Goal: Task Accomplishment & Management: Use online tool/utility

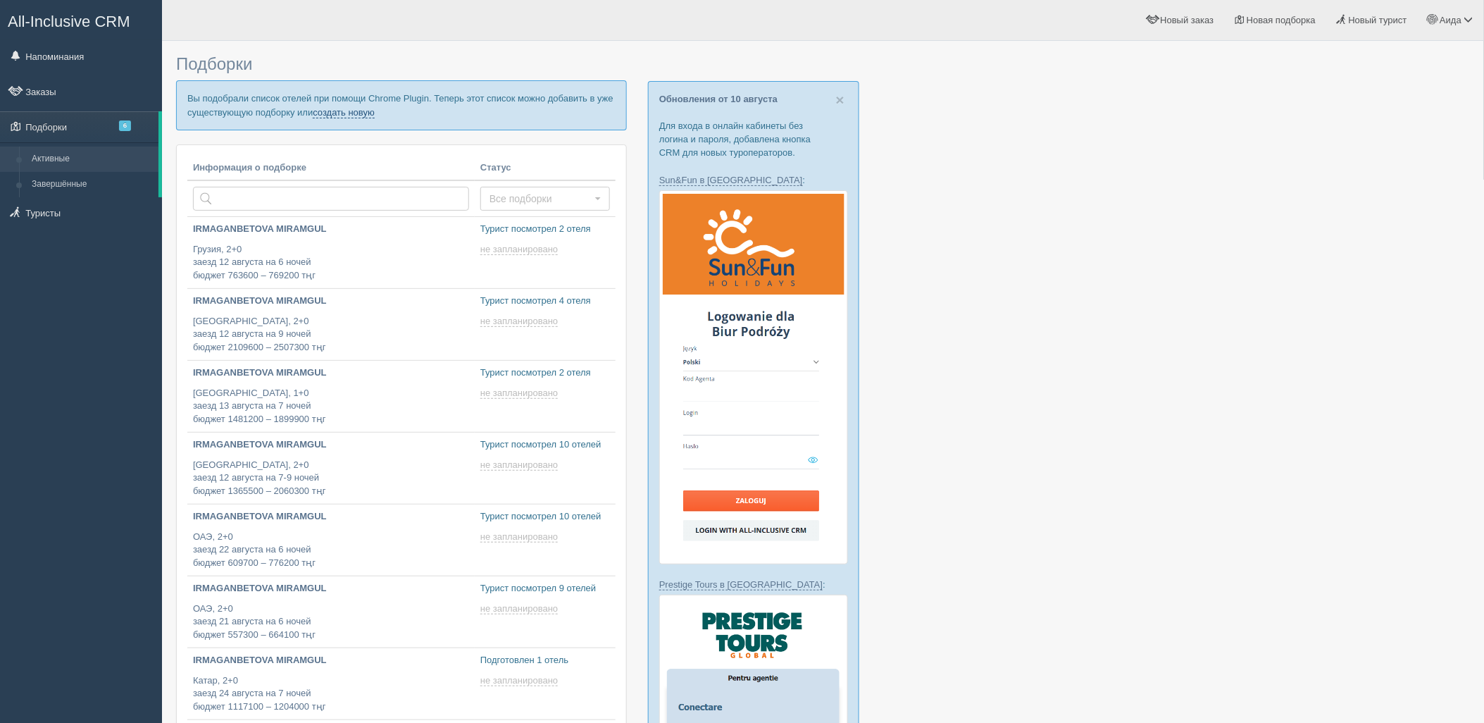
click at [363, 109] on link "создать новую" at bounding box center [344, 112] width 62 height 11
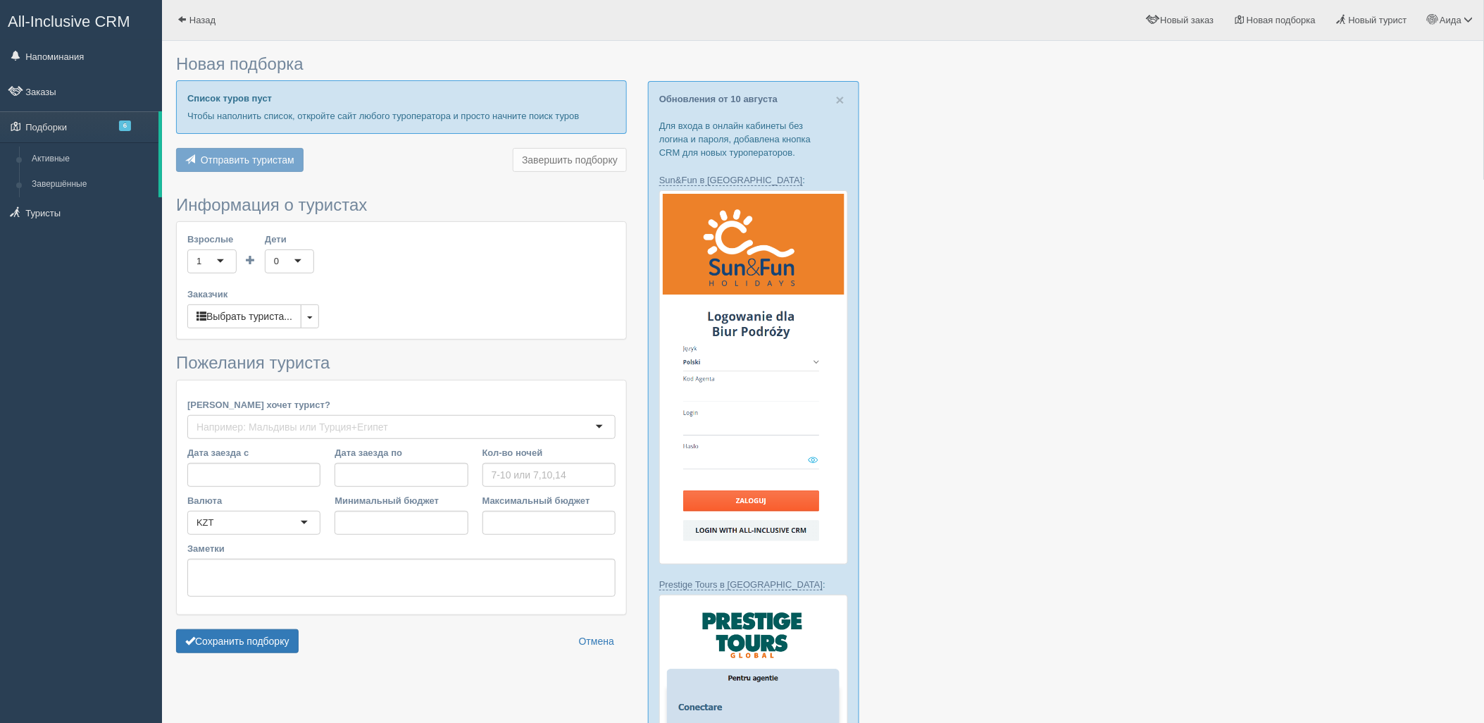
type input "7"
type input "1609100"
type input "2826900"
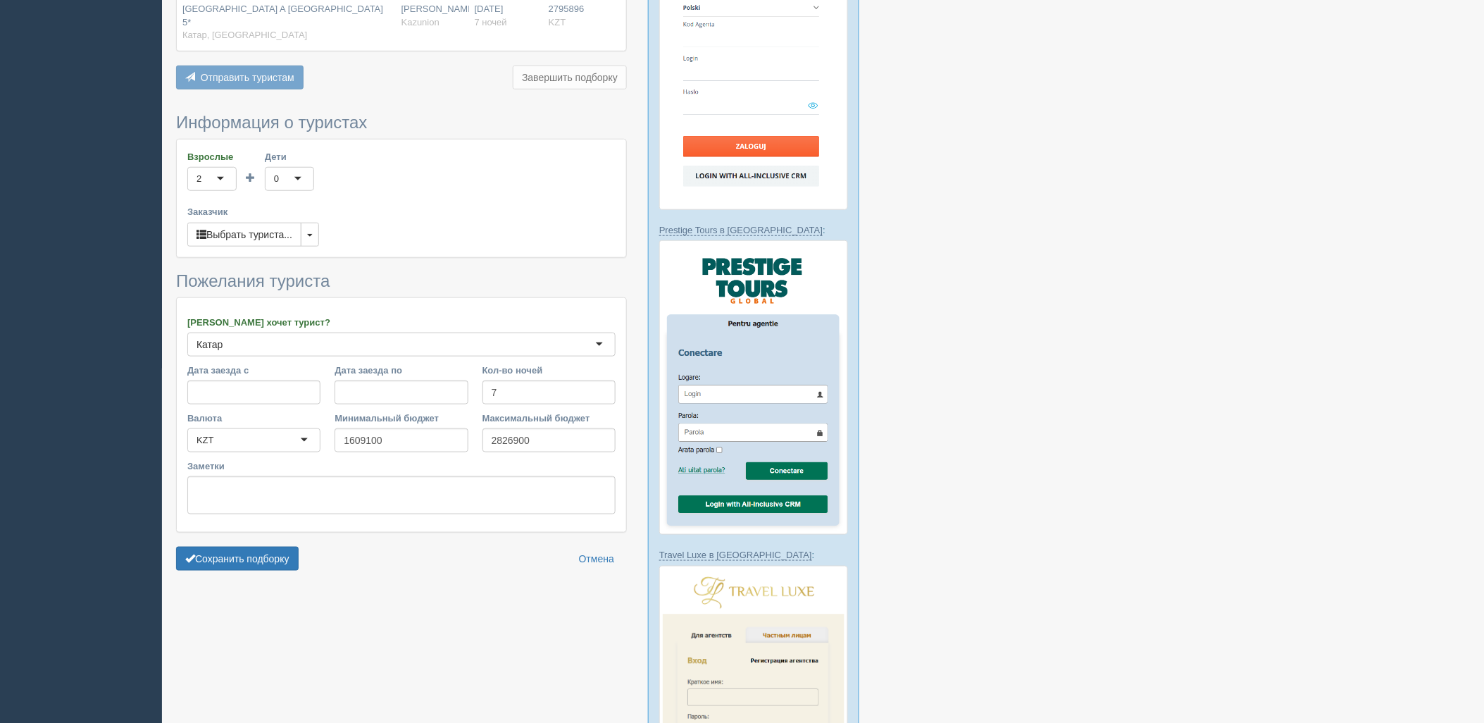
scroll to position [463, 0]
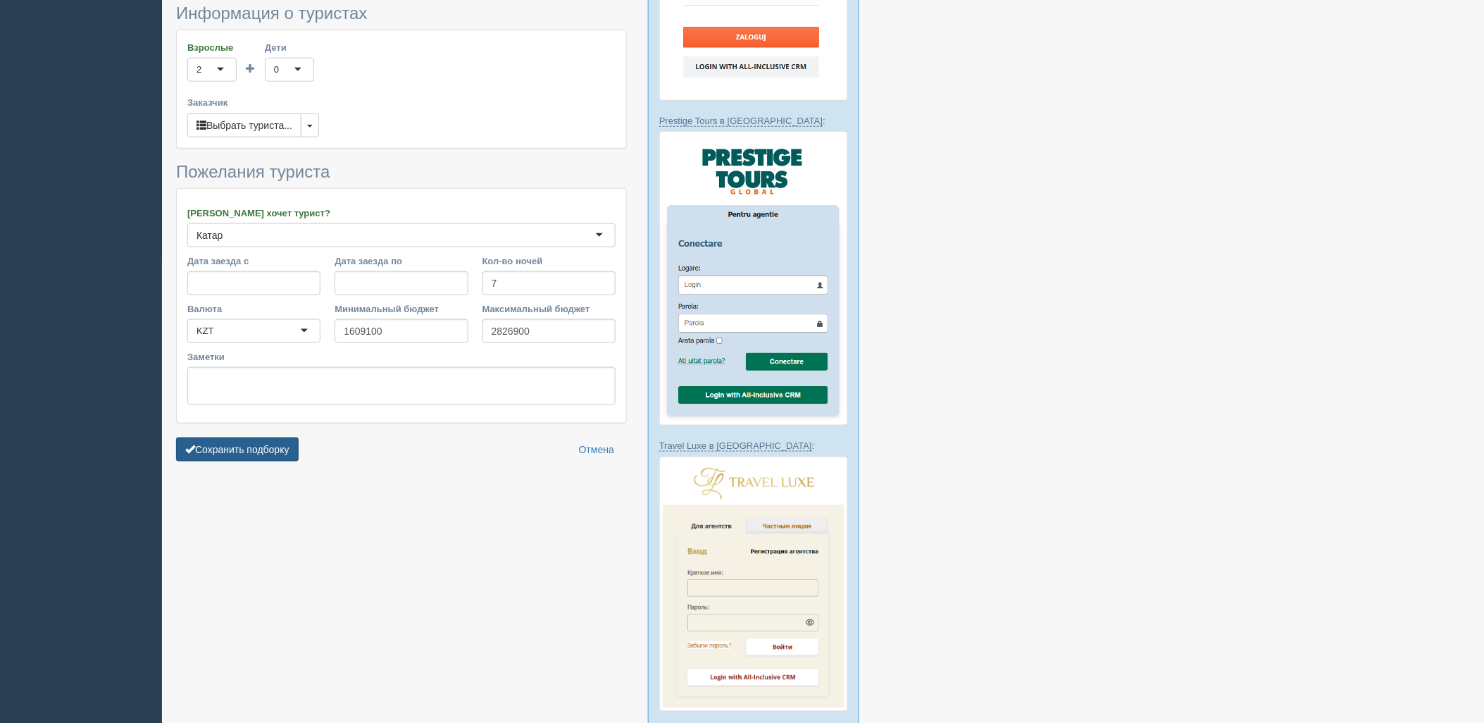
click at [275, 437] on button "Сохранить подборку" at bounding box center [237, 449] width 123 height 24
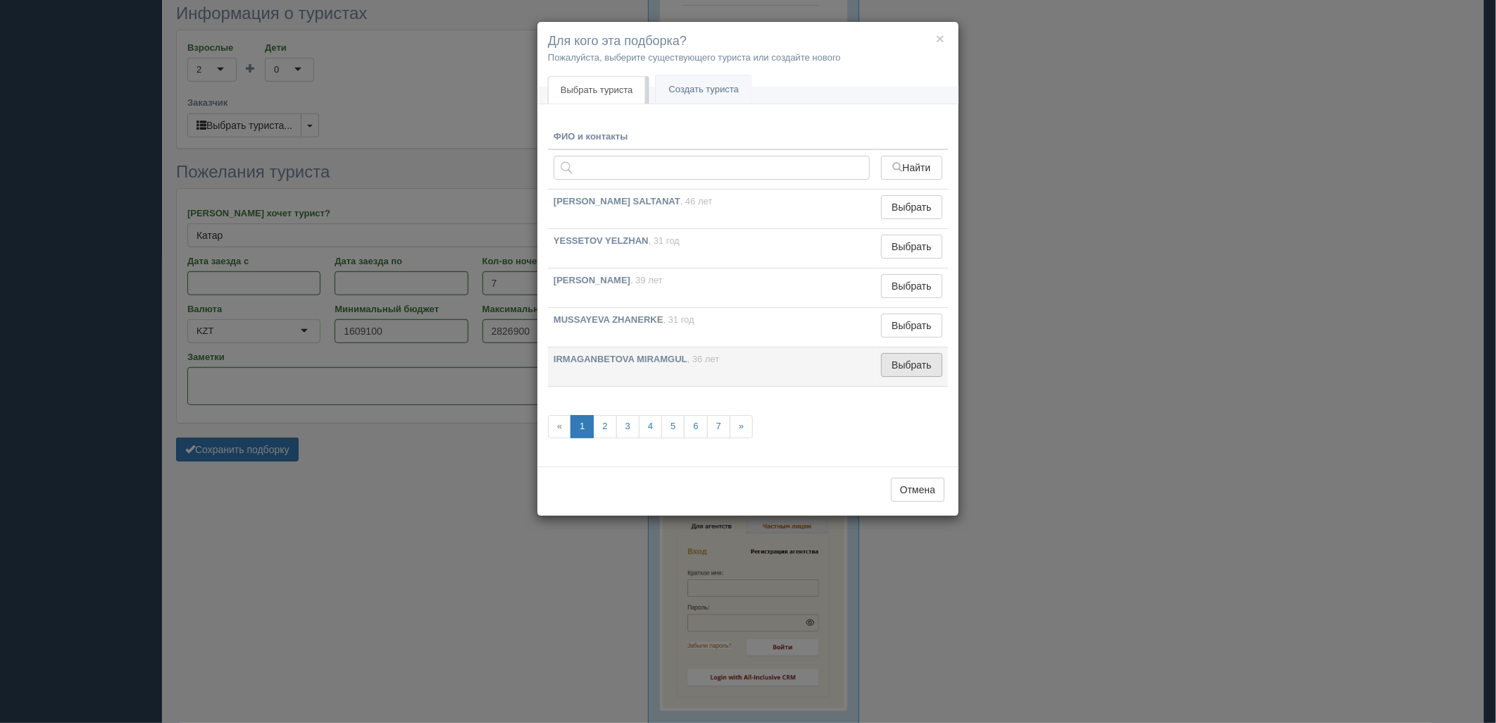
click at [907, 366] on button "Выбрать" at bounding box center [911, 365] width 61 height 24
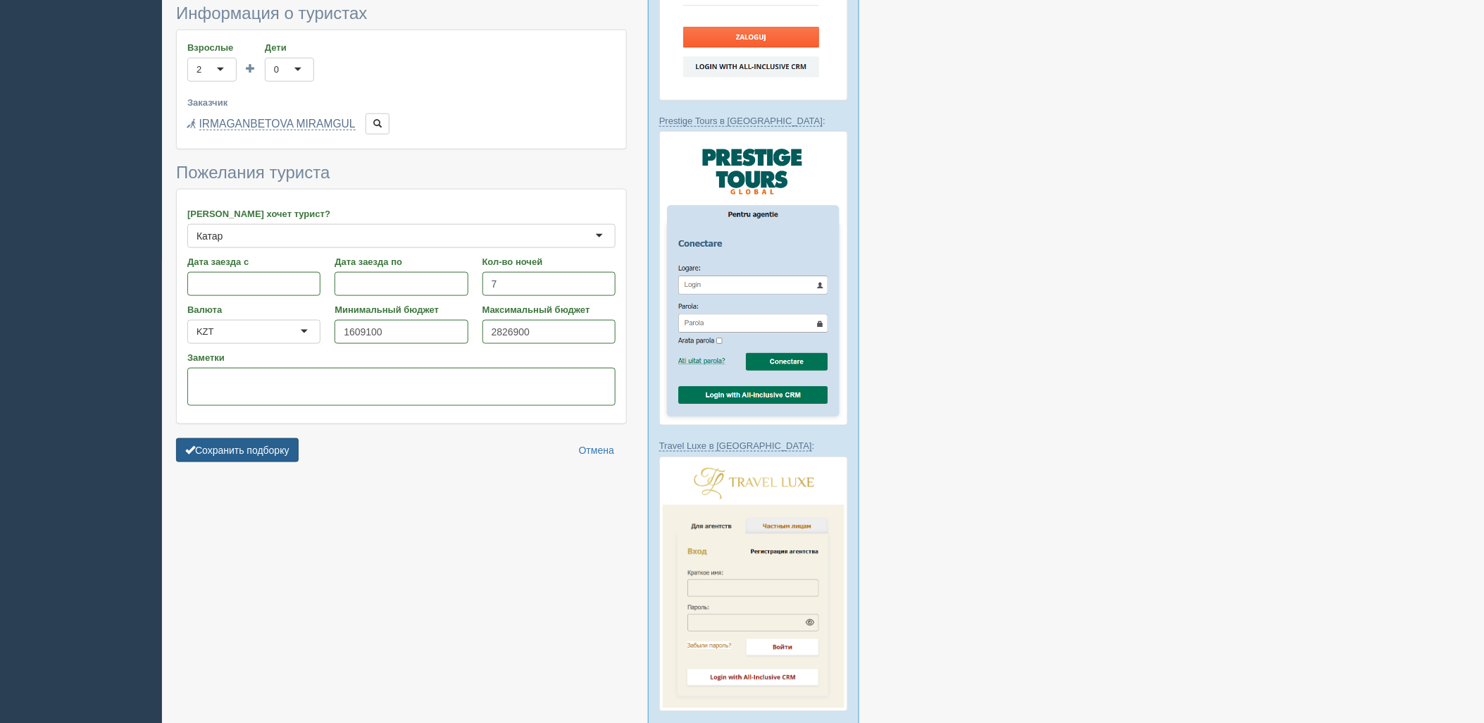
click at [283, 438] on button "Сохранить подборку" at bounding box center [237, 450] width 123 height 24
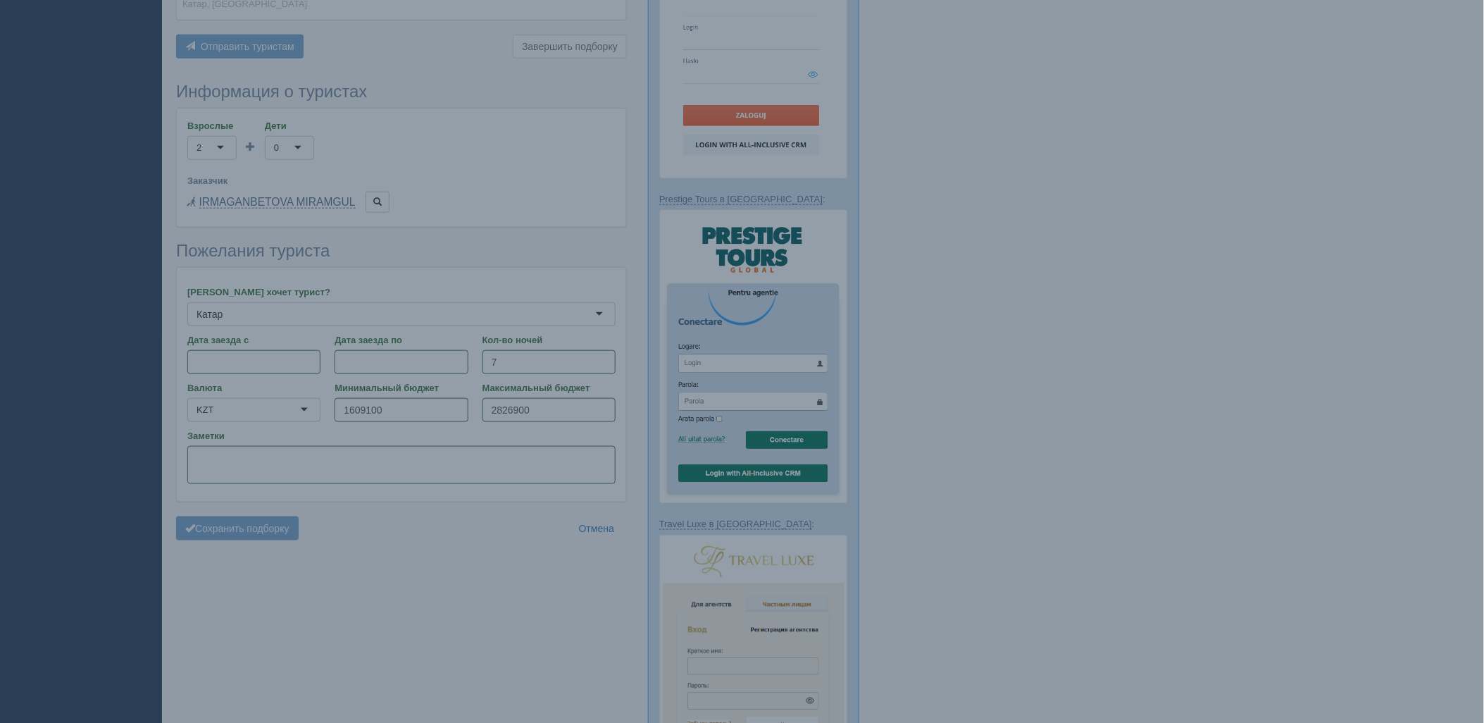
scroll to position [385, 0]
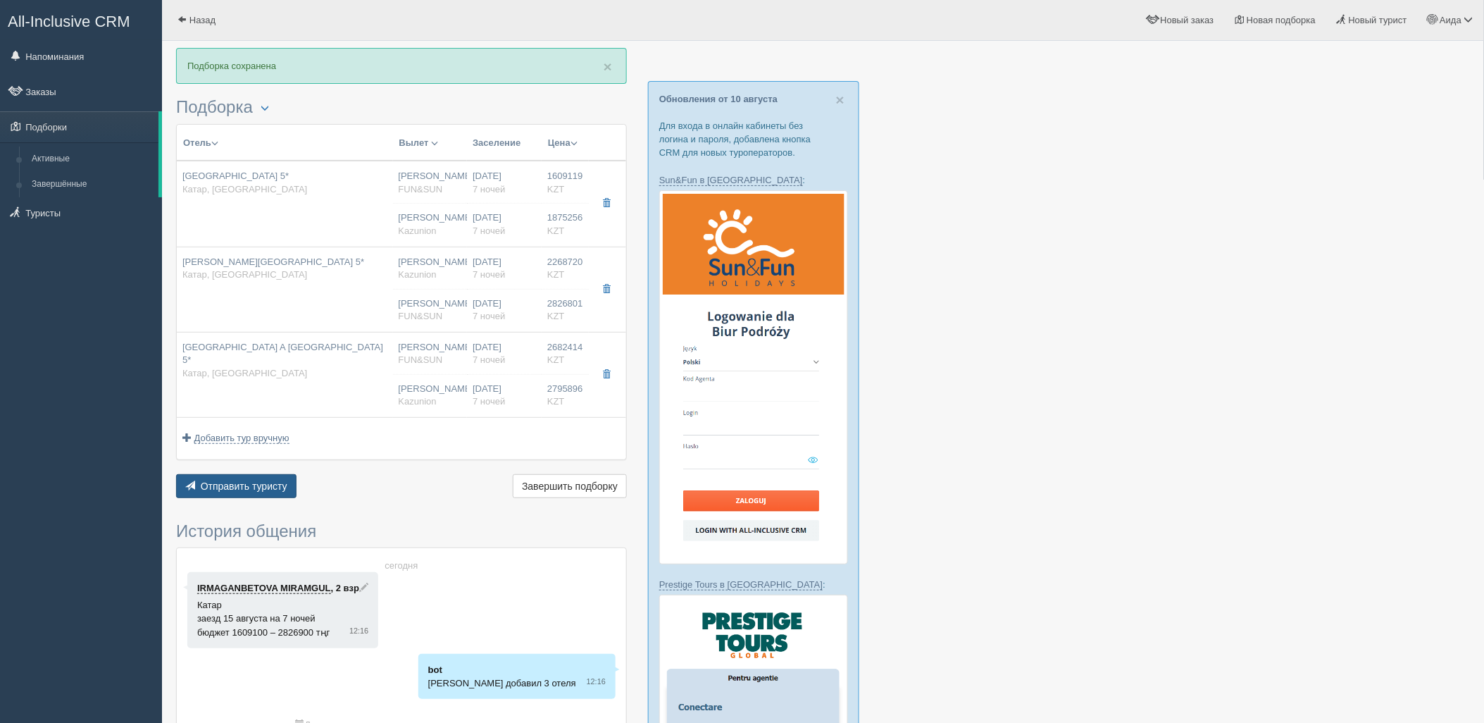
click at [282, 479] on button "Отправить туристу Отправить" at bounding box center [236, 486] width 120 height 24
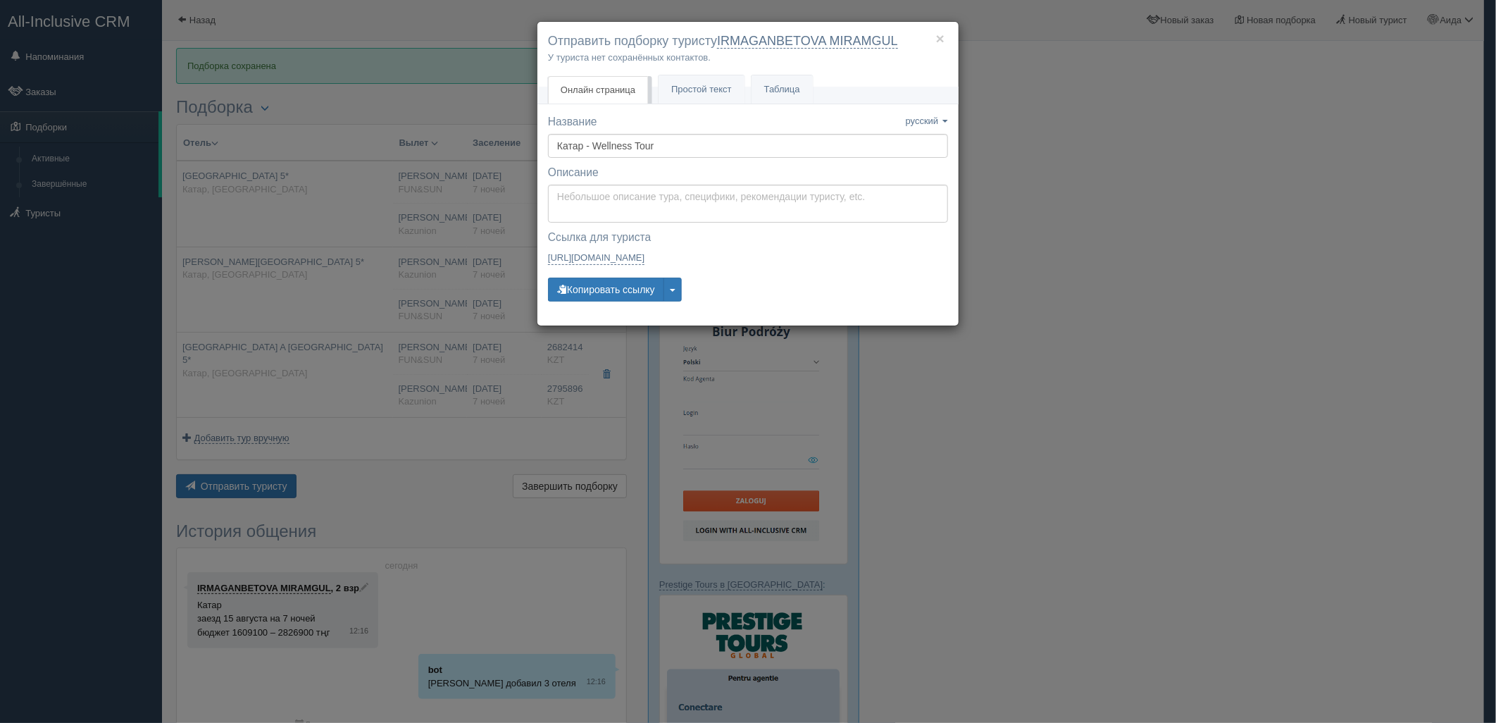
click at [585, 304] on div "Название Название сохранено русский english eesti latviešu polski українська ру…" at bounding box center [748, 214] width 400 height 201
click at [595, 293] on button "Копировать ссылку" at bounding box center [606, 290] width 116 height 24
click at [602, 289] on button "Копировать ссылку" at bounding box center [606, 290] width 116 height 24
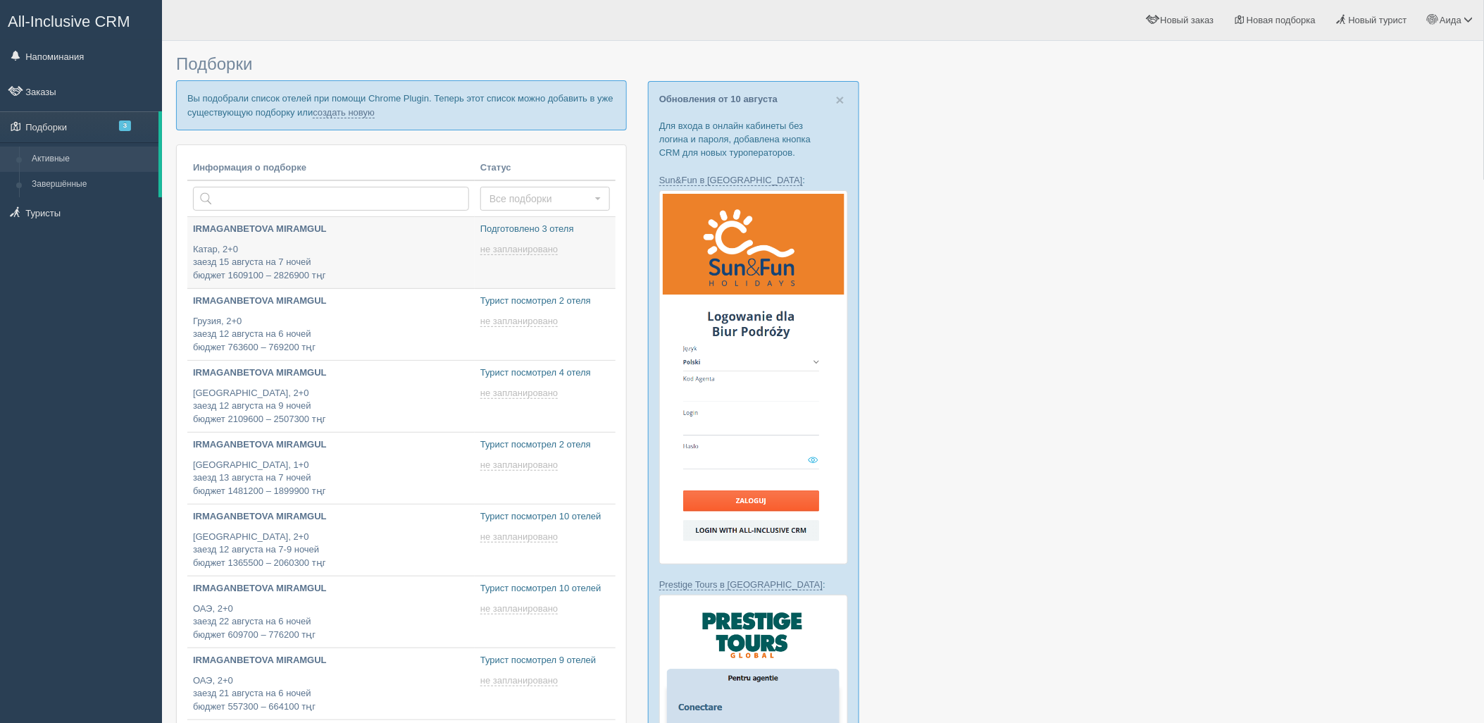
type input "2025-08-11 13:15"
click at [356, 116] on link "создать новую" at bounding box center [344, 112] width 62 height 11
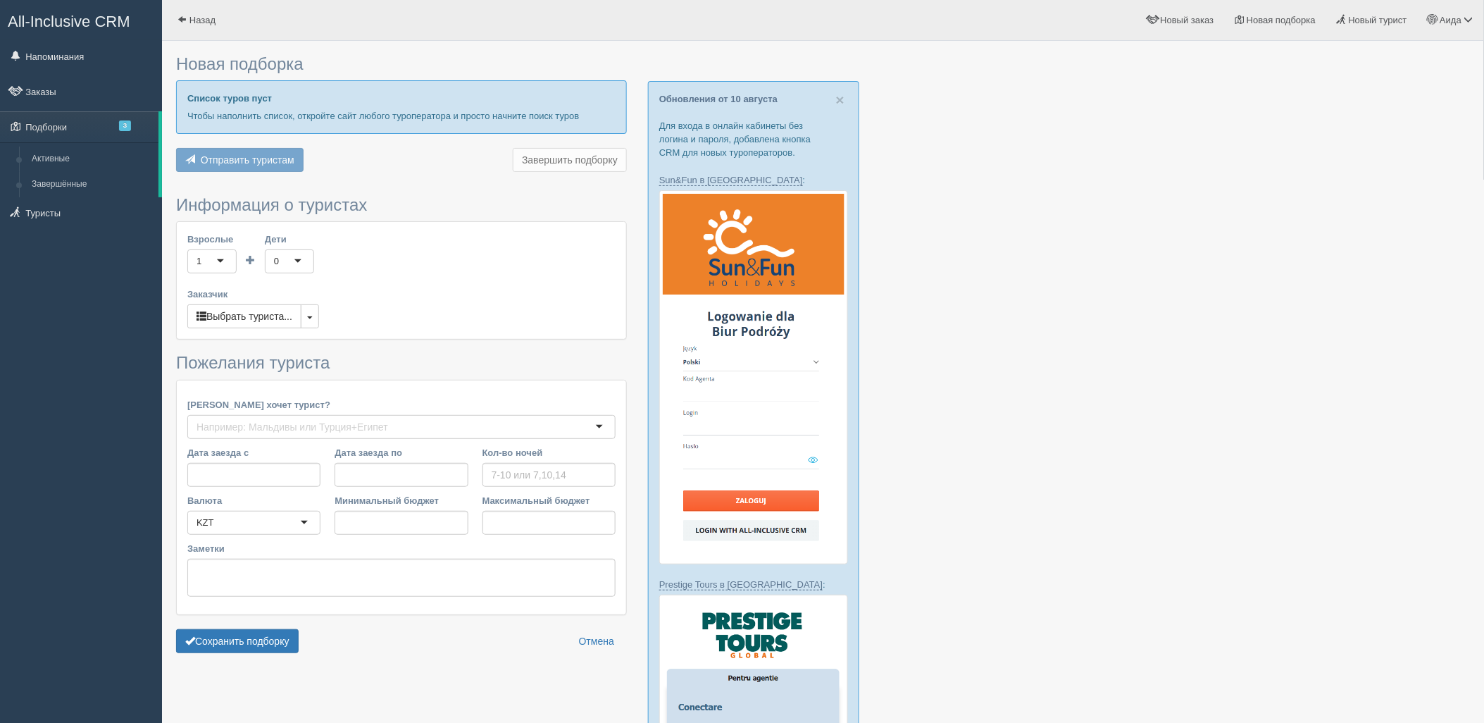
type input "7"
type input "1810600"
type input "2238900"
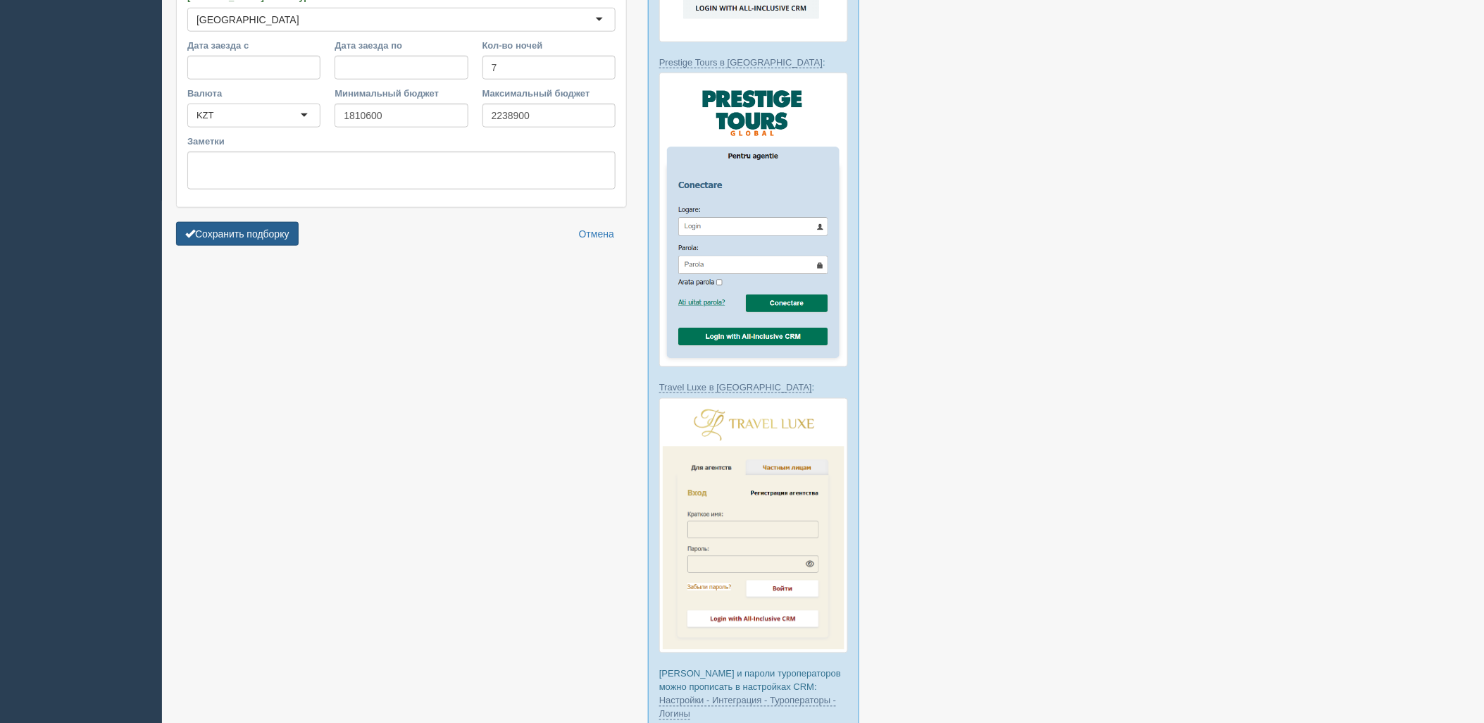
click at [256, 235] on button "Сохранить подборку" at bounding box center [237, 234] width 123 height 24
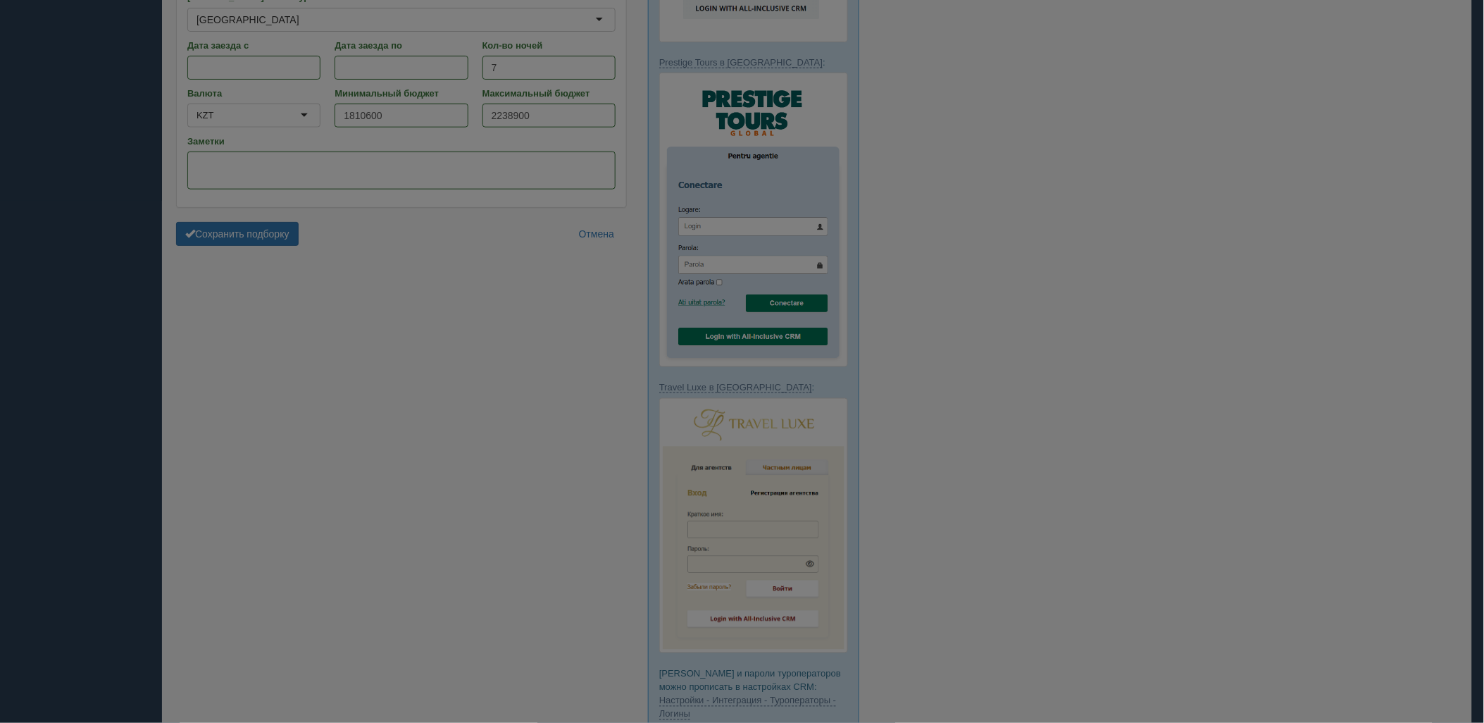
scroll to position [395, 0]
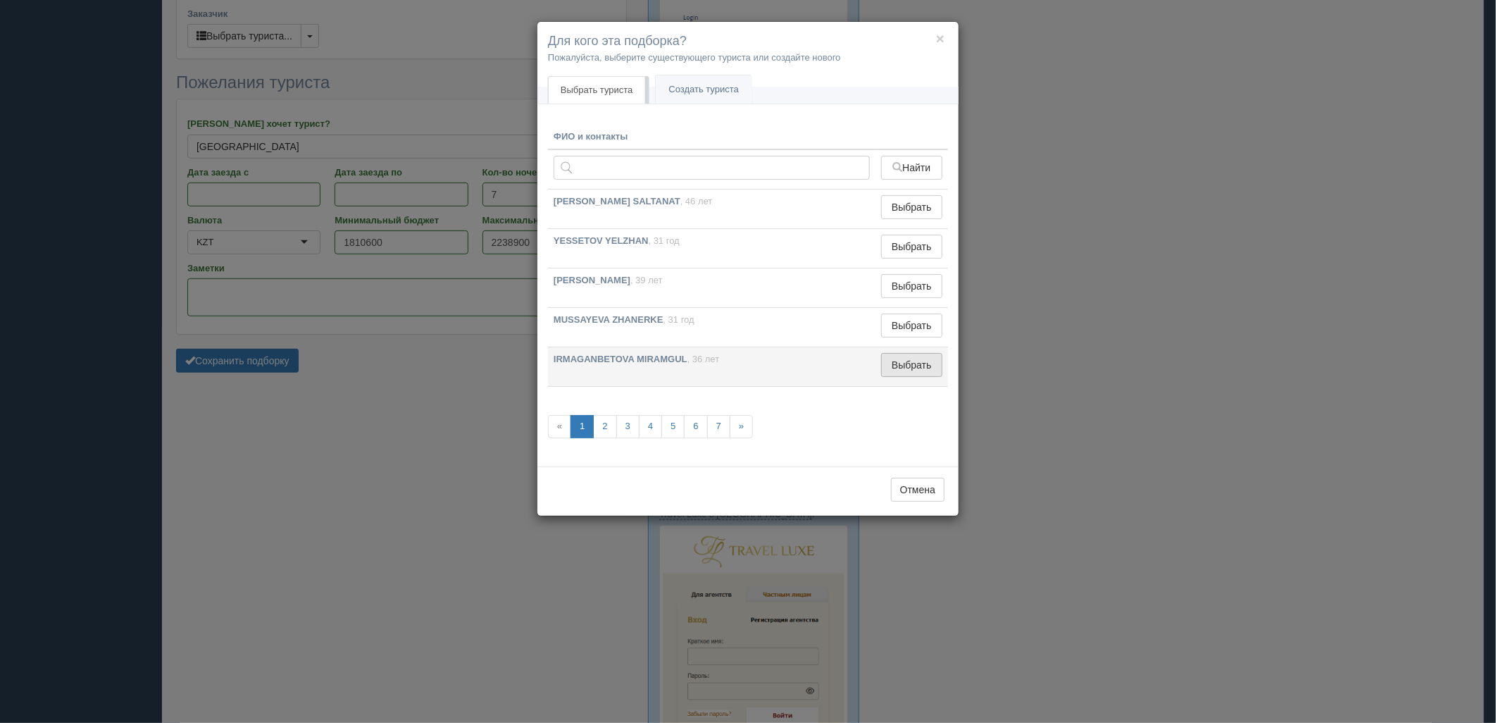
click at [916, 367] on button "Выбрать" at bounding box center [911, 365] width 61 height 24
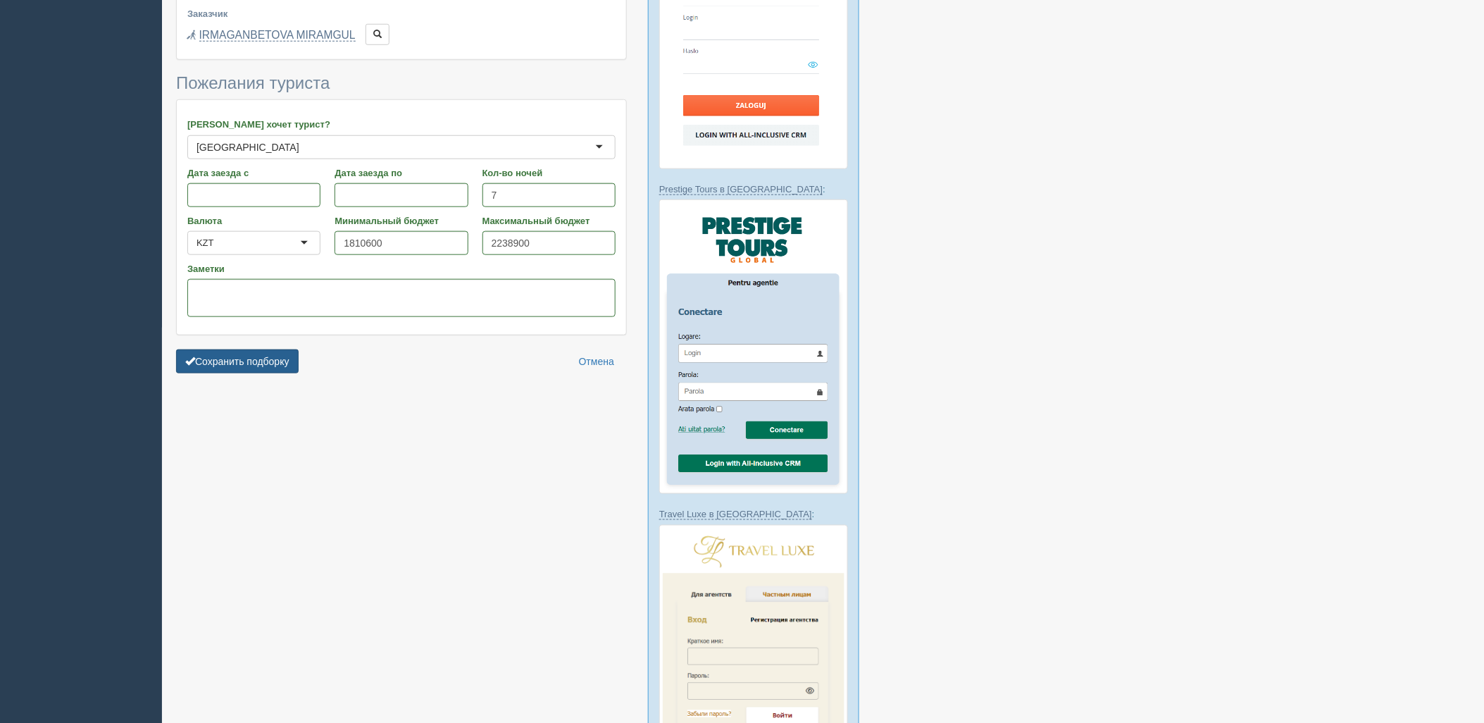
click at [290, 361] on button "Сохранить подборку" at bounding box center [237, 361] width 123 height 24
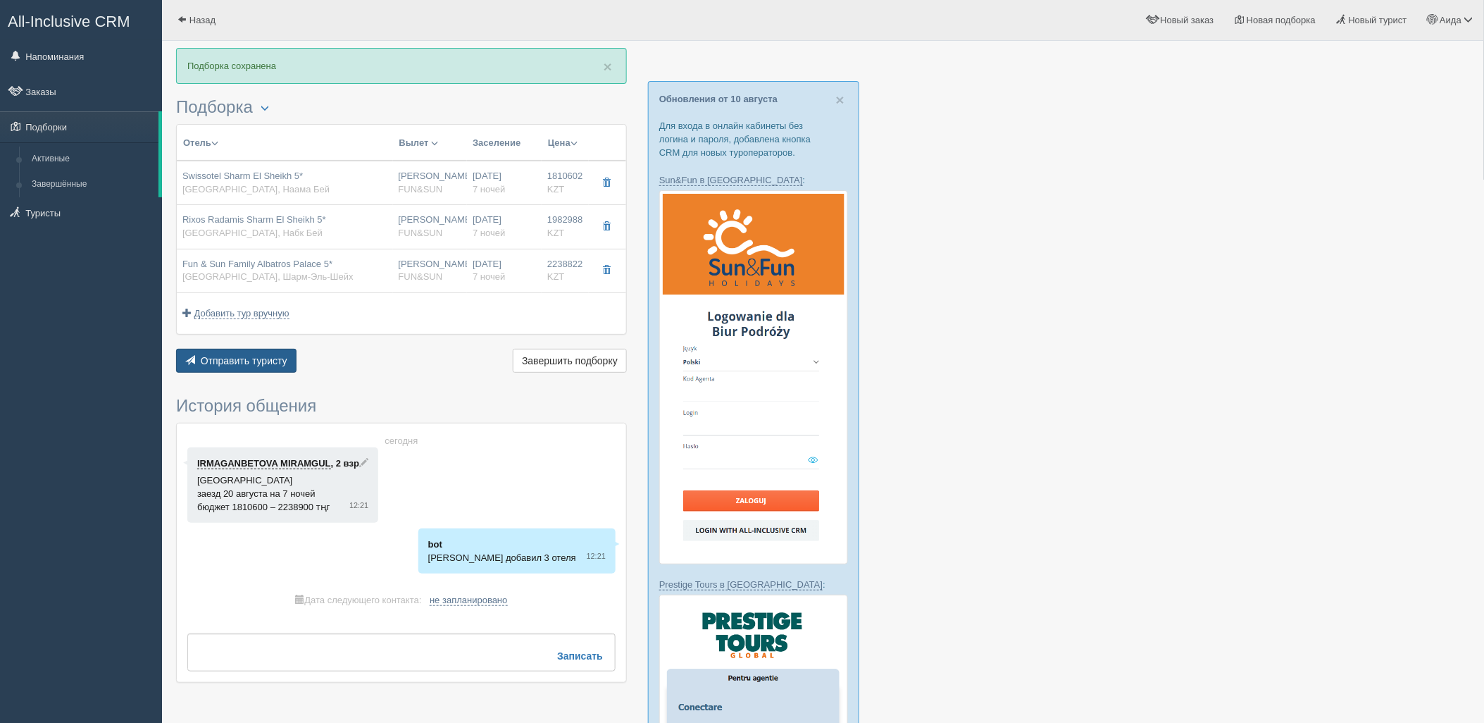
click at [242, 356] on span "Отправить туристу" at bounding box center [244, 360] width 87 height 11
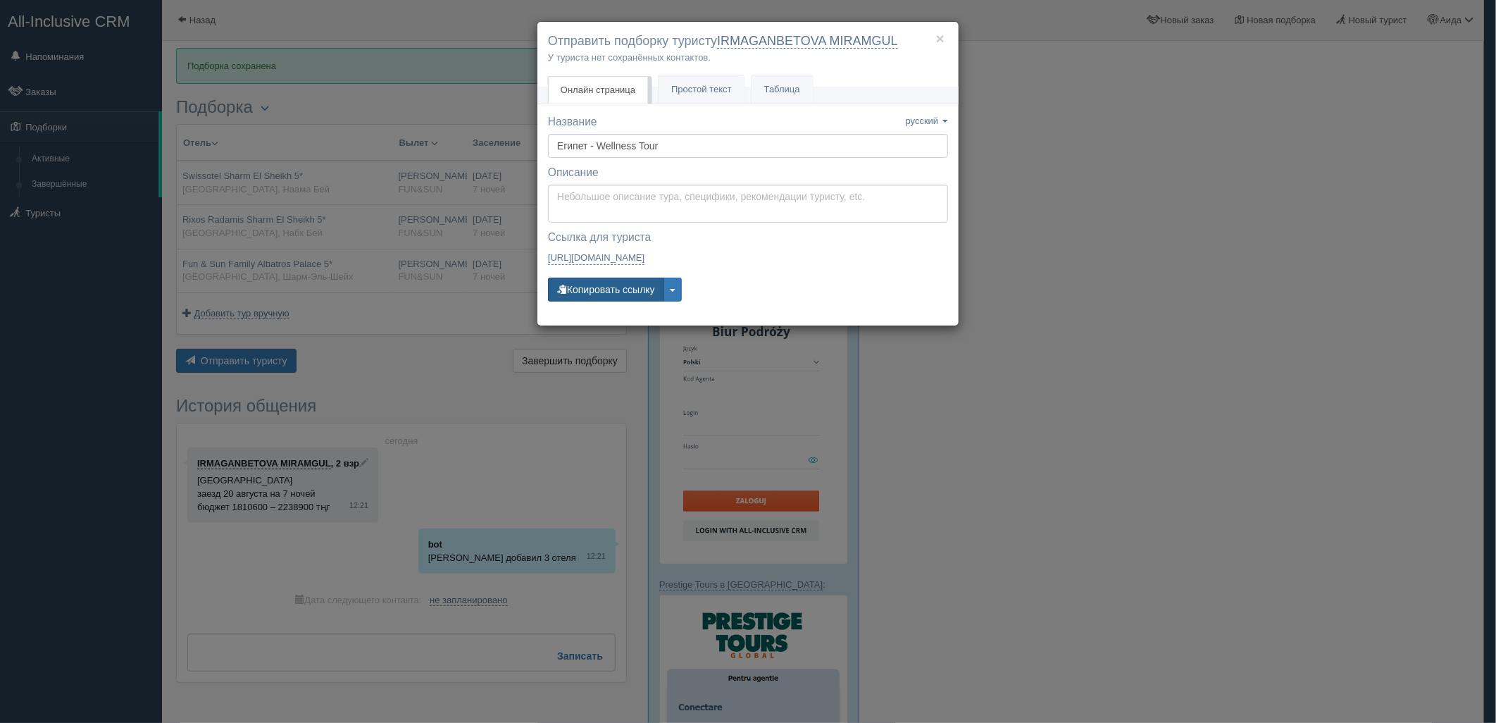
click at [618, 297] on button "Копировать ссылку" at bounding box center [606, 290] width 116 height 24
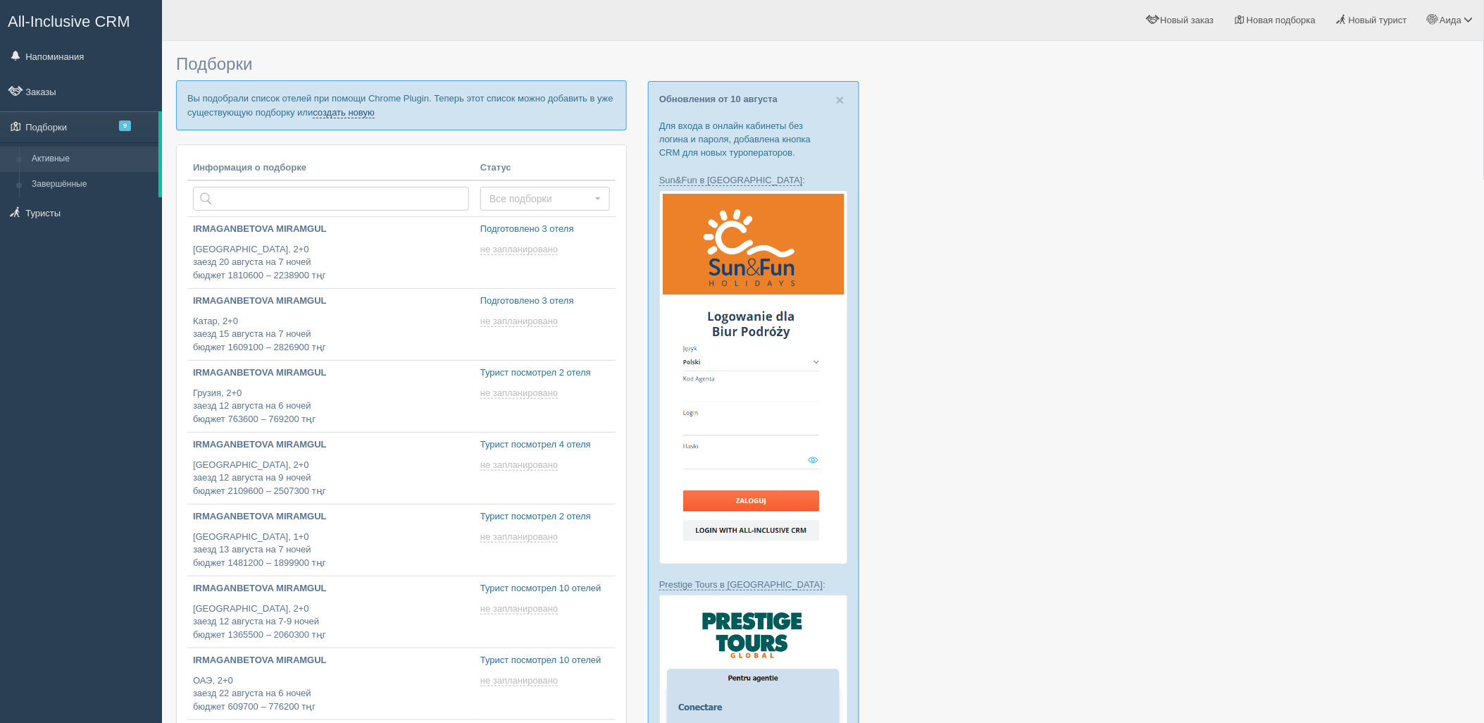
click at [354, 111] on link "создать новую" at bounding box center [344, 112] width 62 height 11
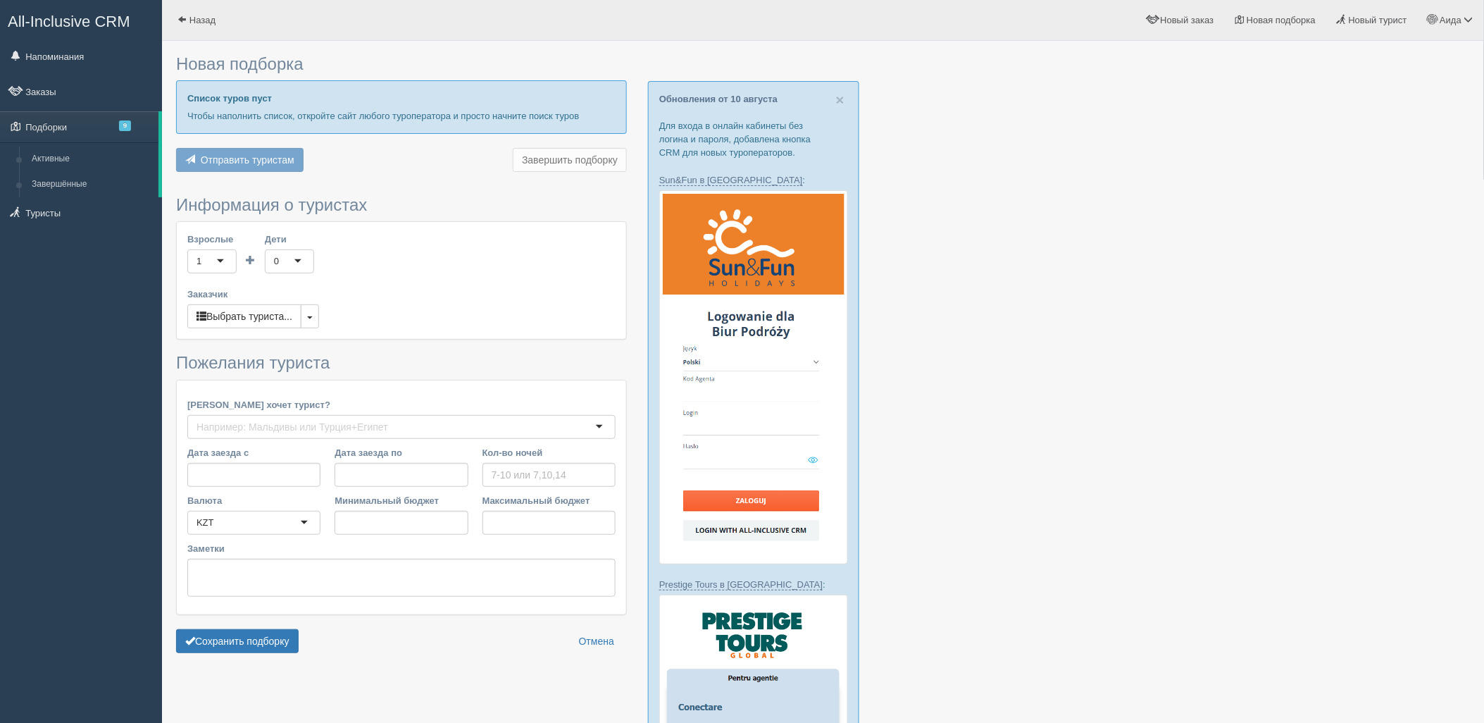
type input "5-7"
type input "683900"
type input "1079300"
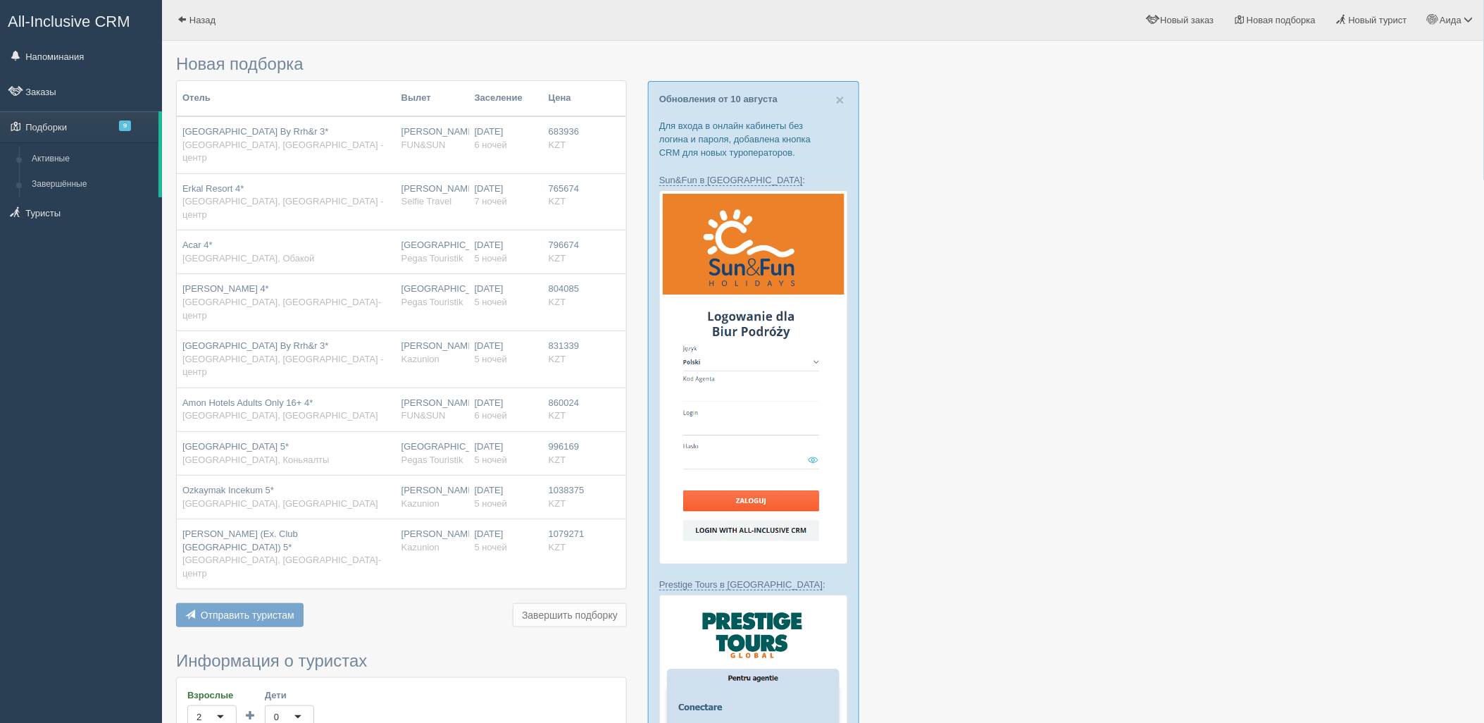
scroll to position [632, 0]
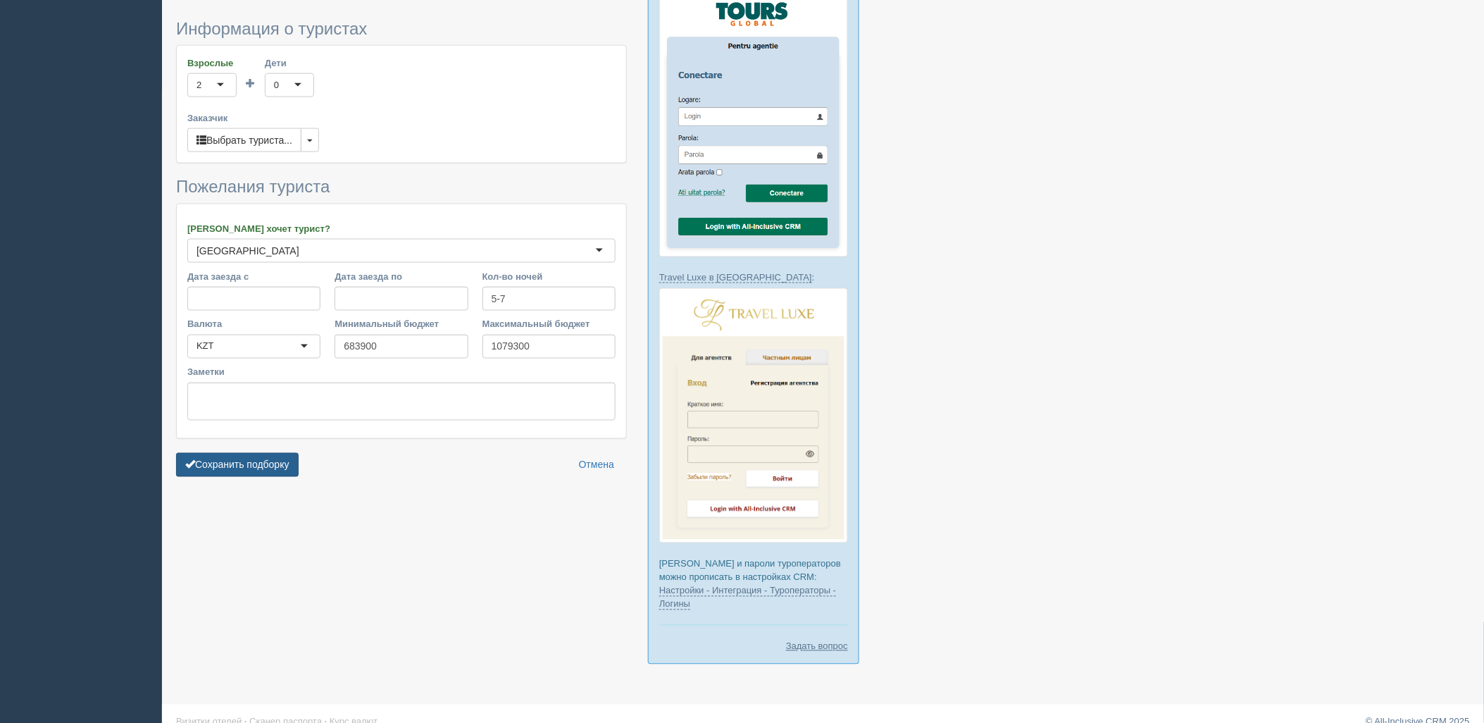
click at [271, 453] on button "Сохранить подборку" at bounding box center [237, 465] width 123 height 24
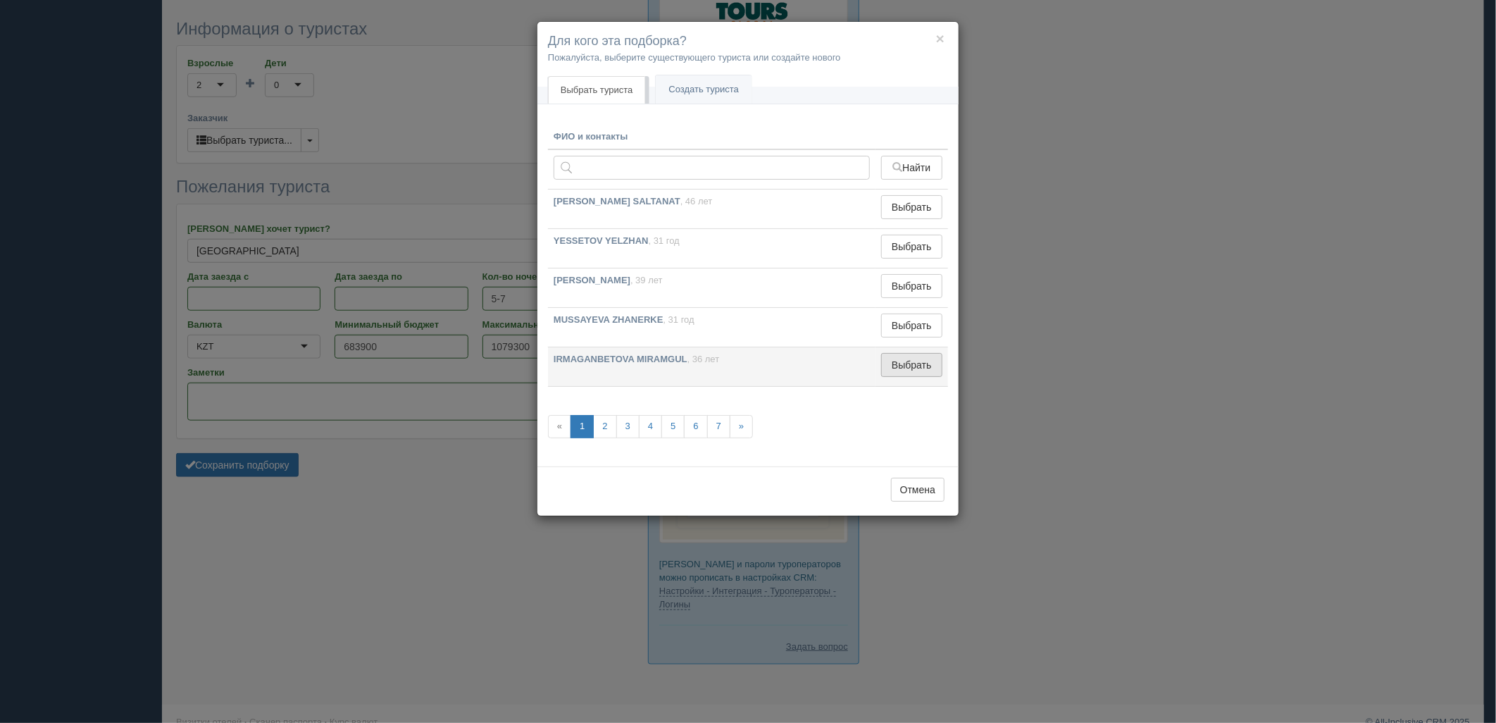
click at [904, 376] on button "Выбрать" at bounding box center [911, 365] width 61 height 24
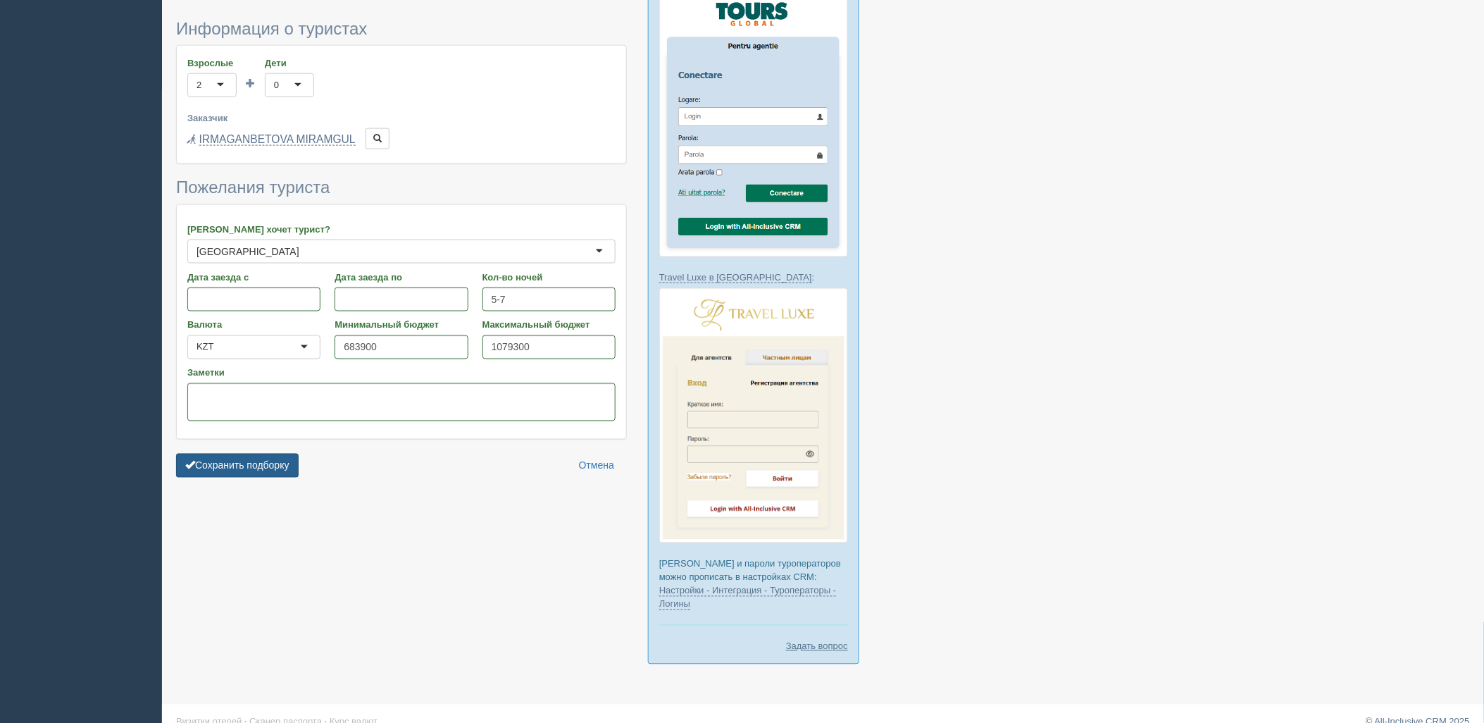
click at [254, 454] on button "Сохранить подборку" at bounding box center [237, 466] width 123 height 24
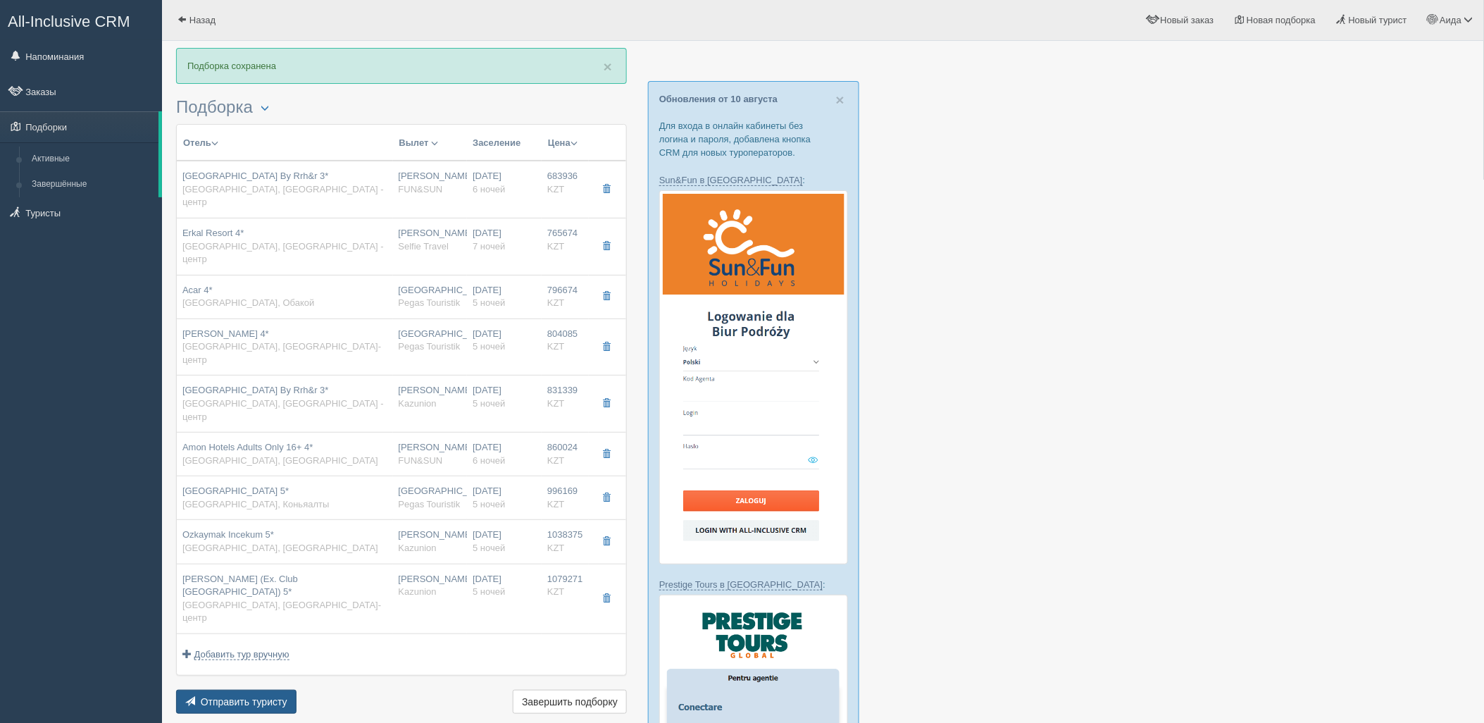
click at [251, 696] on span "Отправить туристу" at bounding box center [244, 701] width 87 height 11
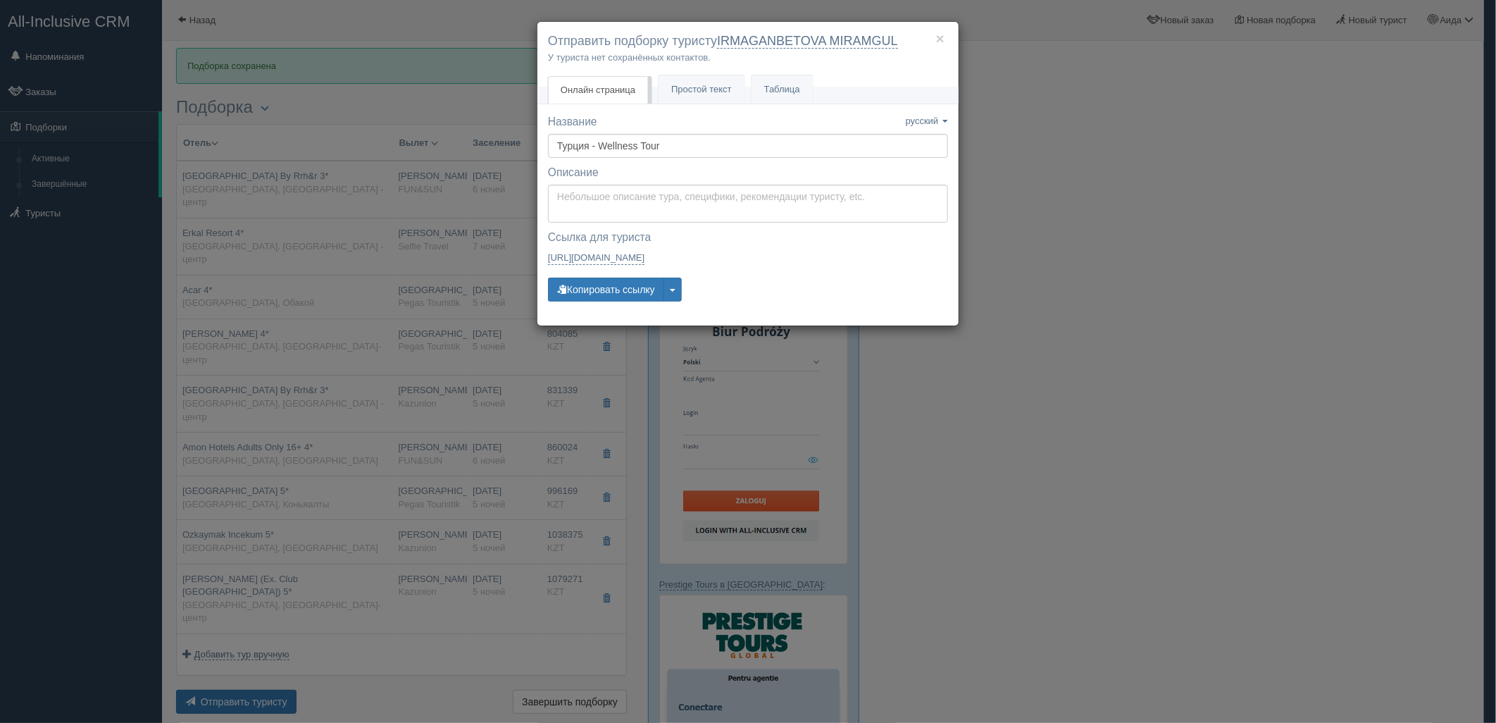
click at [607, 306] on div "Название Название сохранено русский english eesti latviešu polski українська ру…" at bounding box center [748, 214] width 400 height 201
click at [611, 285] on button "Копировать ссылку" at bounding box center [606, 290] width 116 height 24
click at [590, 286] on button "Копировать ссылку" at bounding box center [606, 290] width 116 height 24
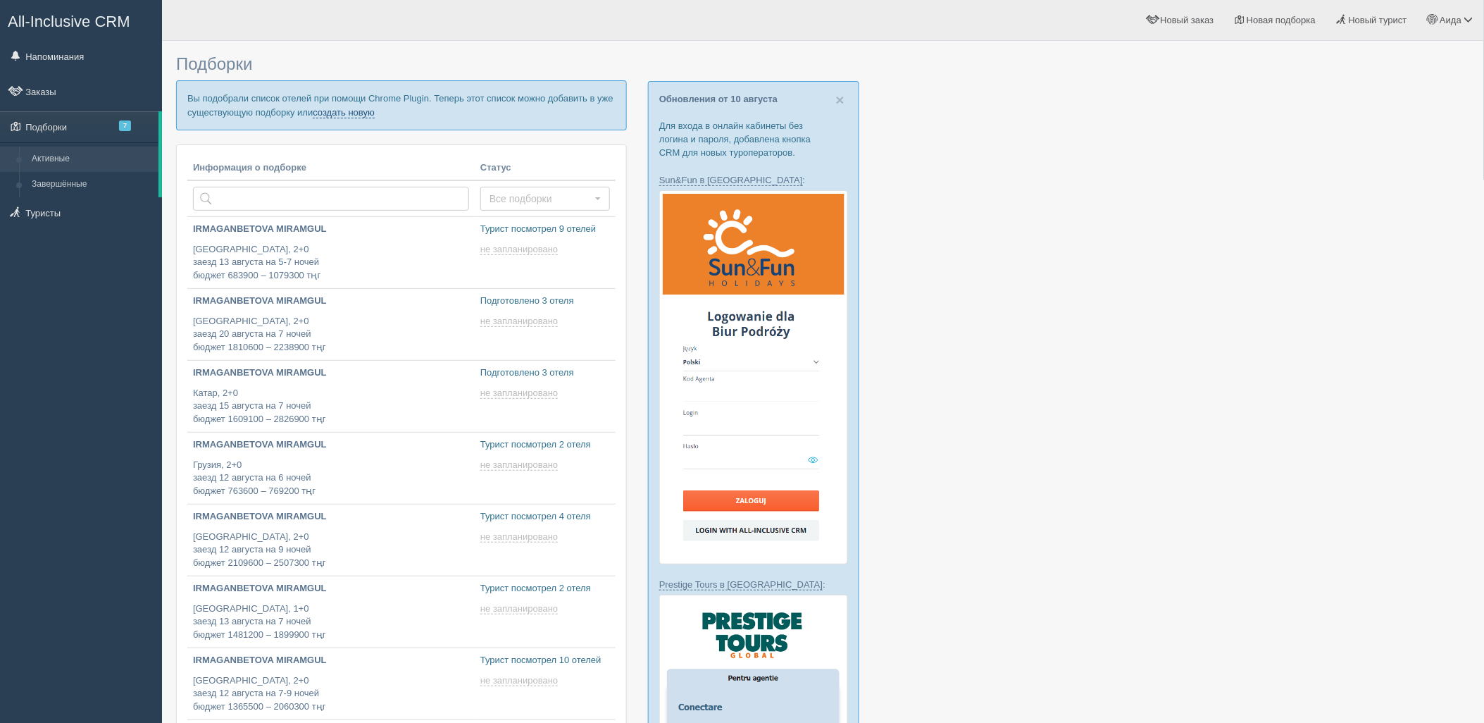
click at [370, 109] on link "создать новую" at bounding box center [344, 112] width 62 height 11
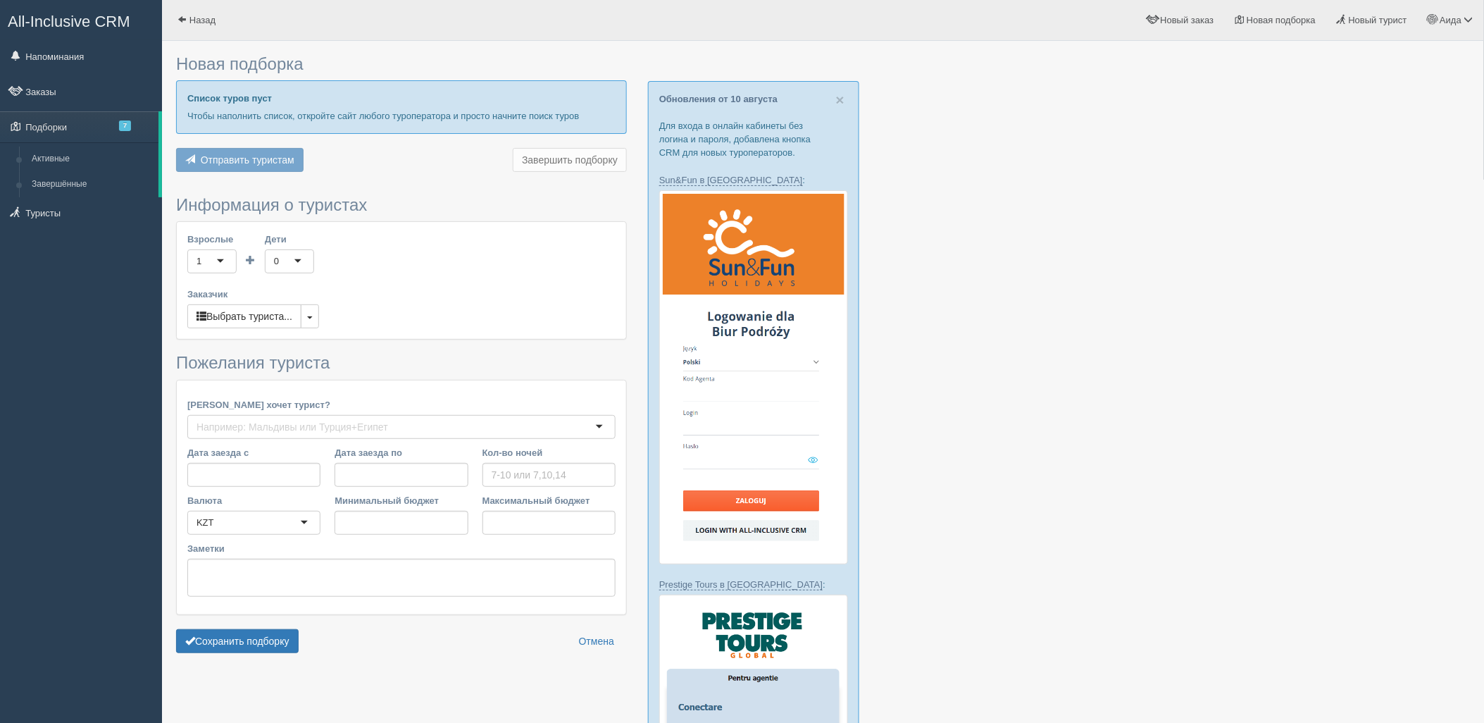
type input "3"
type input "527500"
type input "625900"
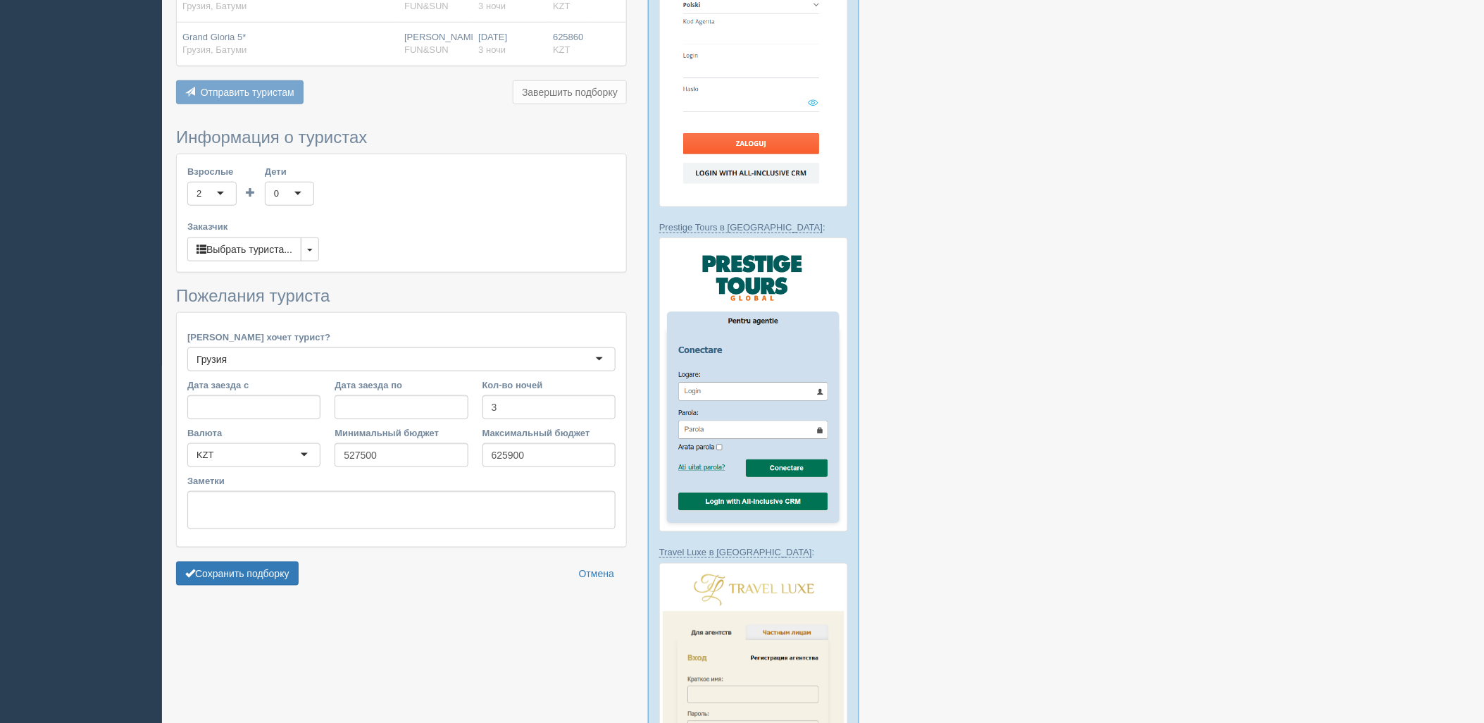
scroll to position [440, 0]
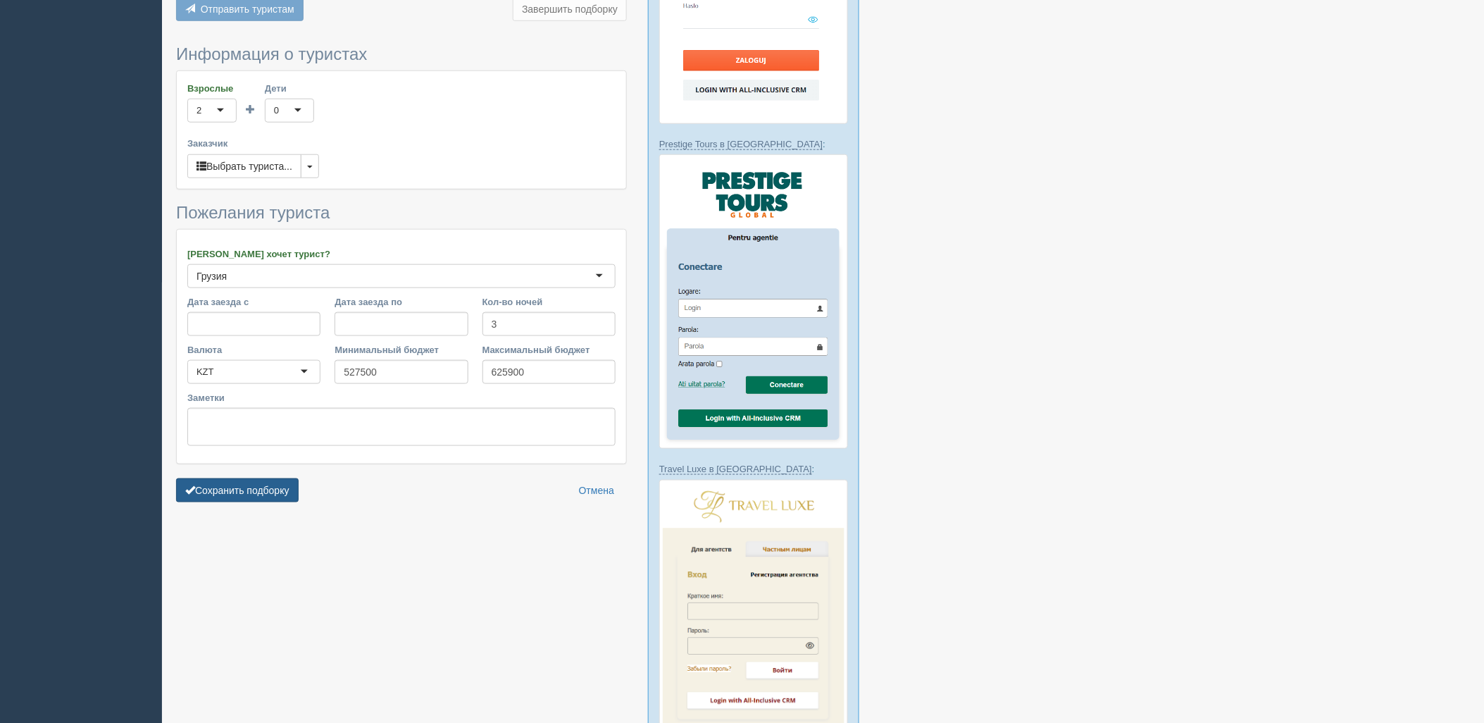
click at [202, 493] on button "Сохранить подборку" at bounding box center [237, 490] width 123 height 24
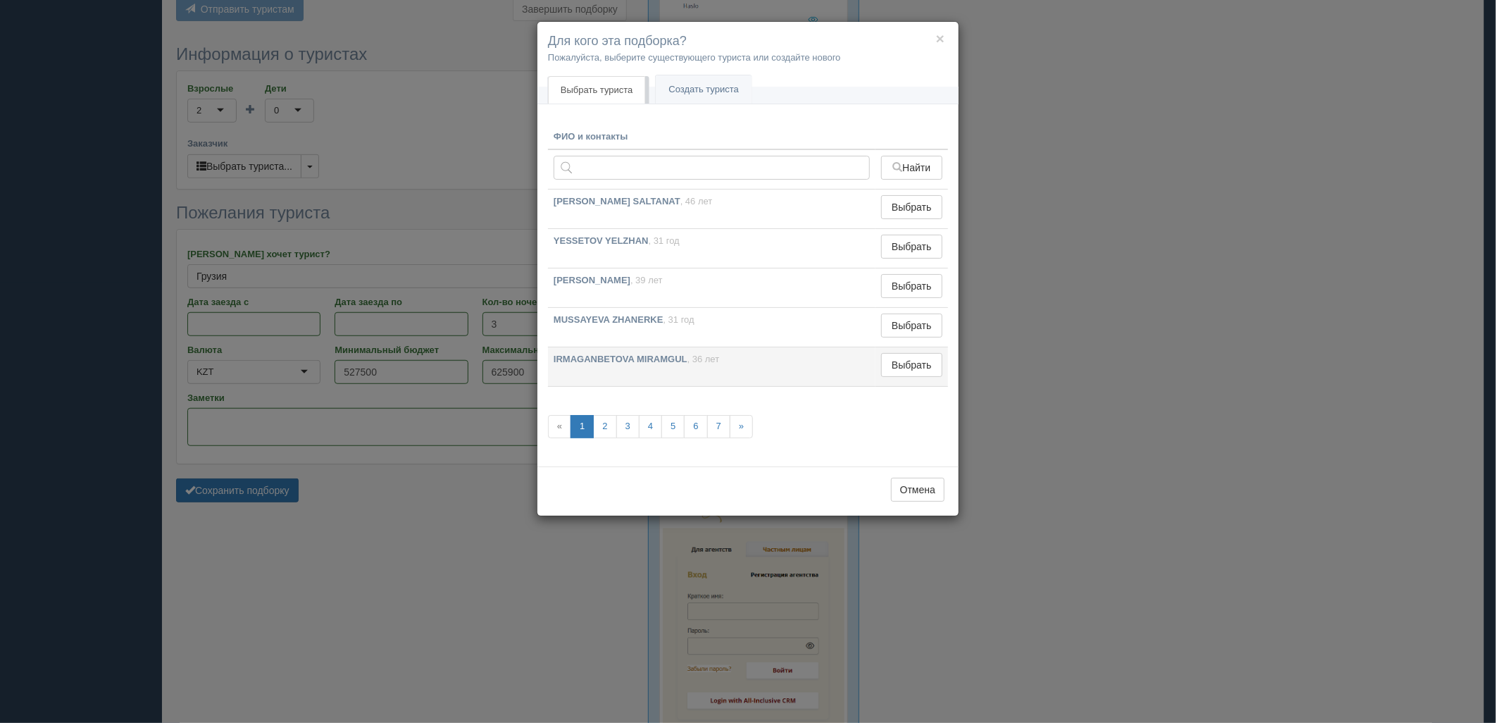
click at [902, 378] on td "Выбрать Выбран" at bounding box center [912, 366] width 73 height 39
click at [899, 373] on button "Выбрать" at bounding box center [911, 365] width 61 height 24
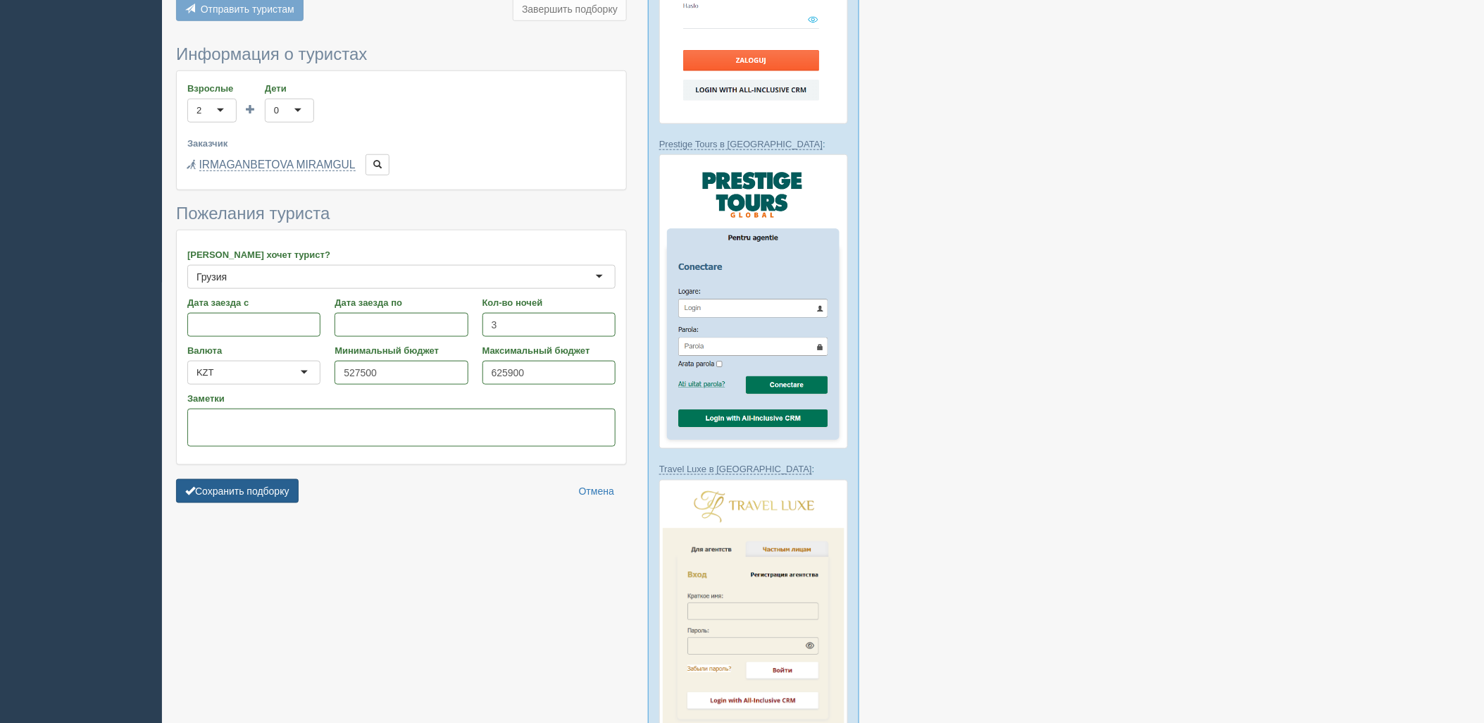
click at [199, 502] on button "Сохранить подборку" at bounding box center [237, 491] width 123 height 24
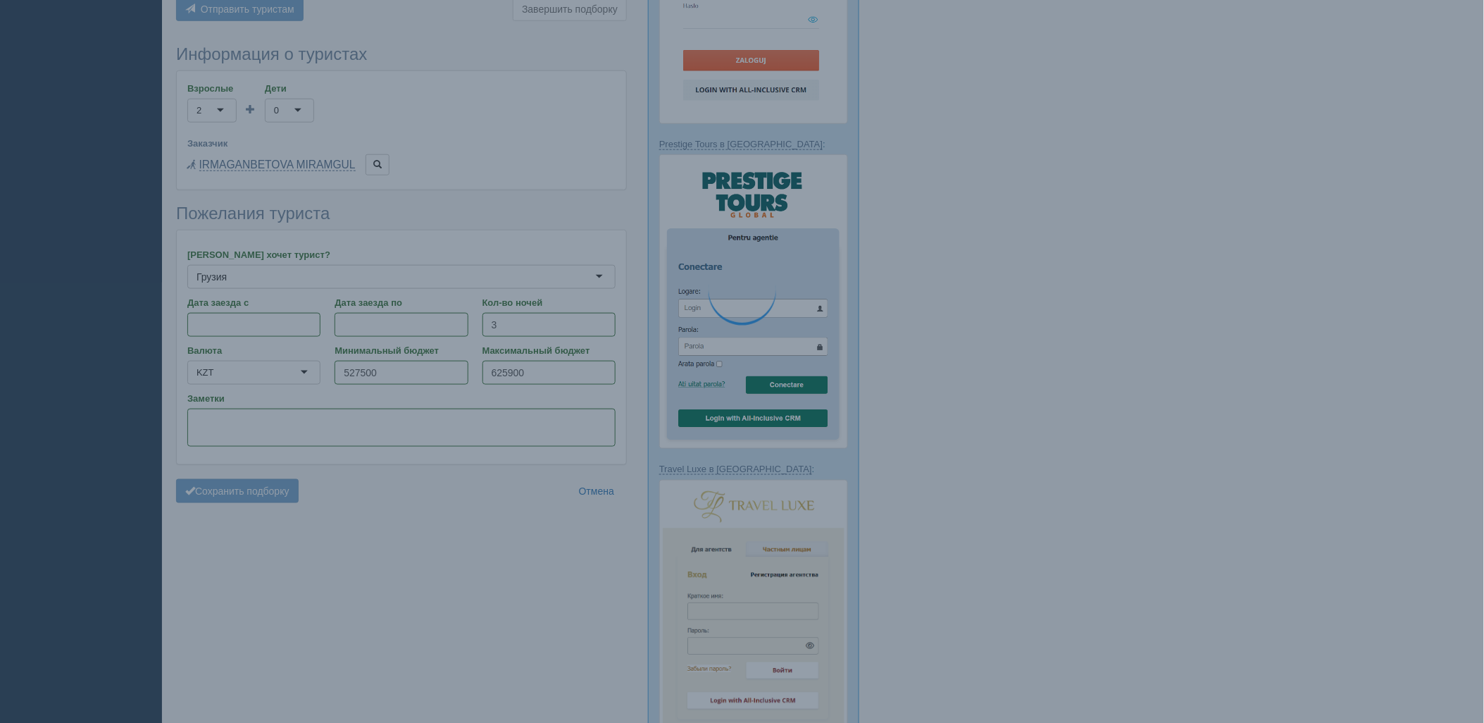
scroll to position [650, 0]
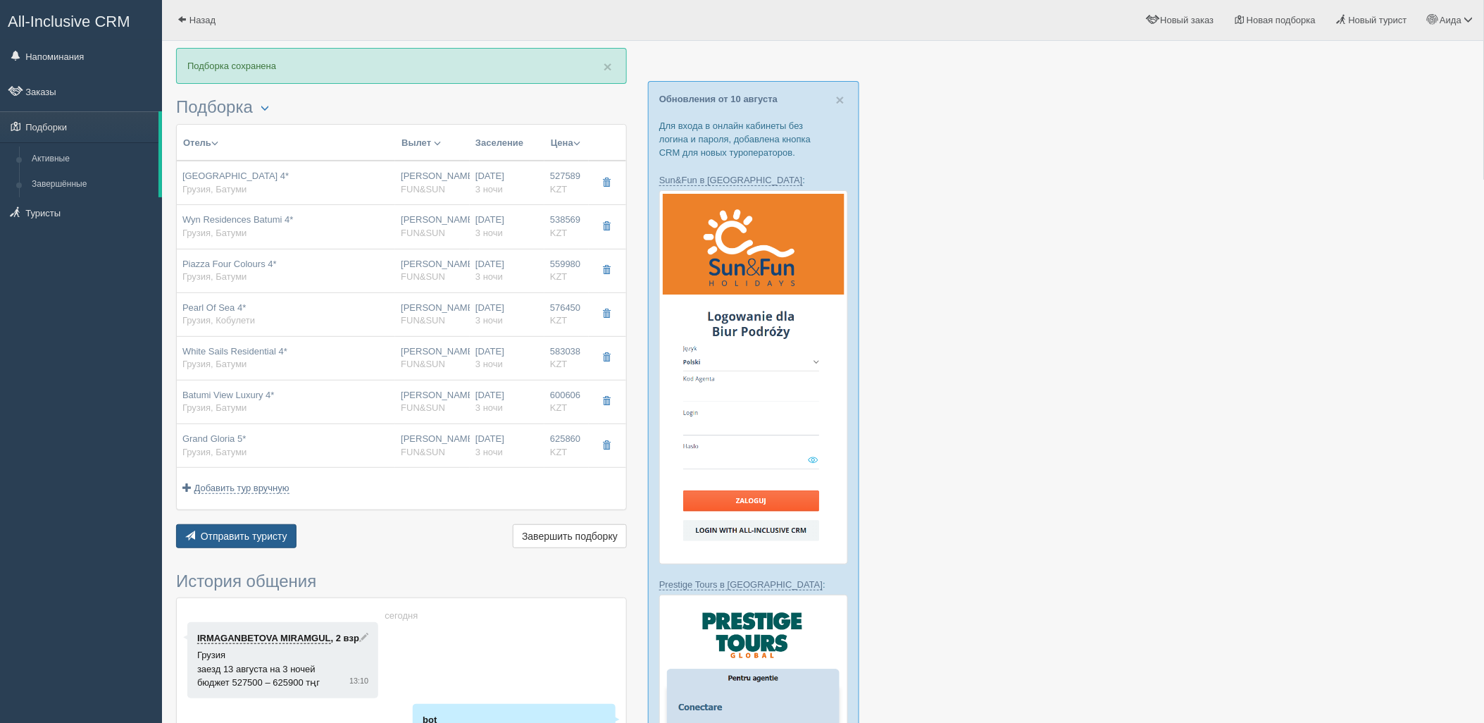
click at [270, 533] on span "Отправить туристу" at bounding box center [244, 535] width 87 height 11
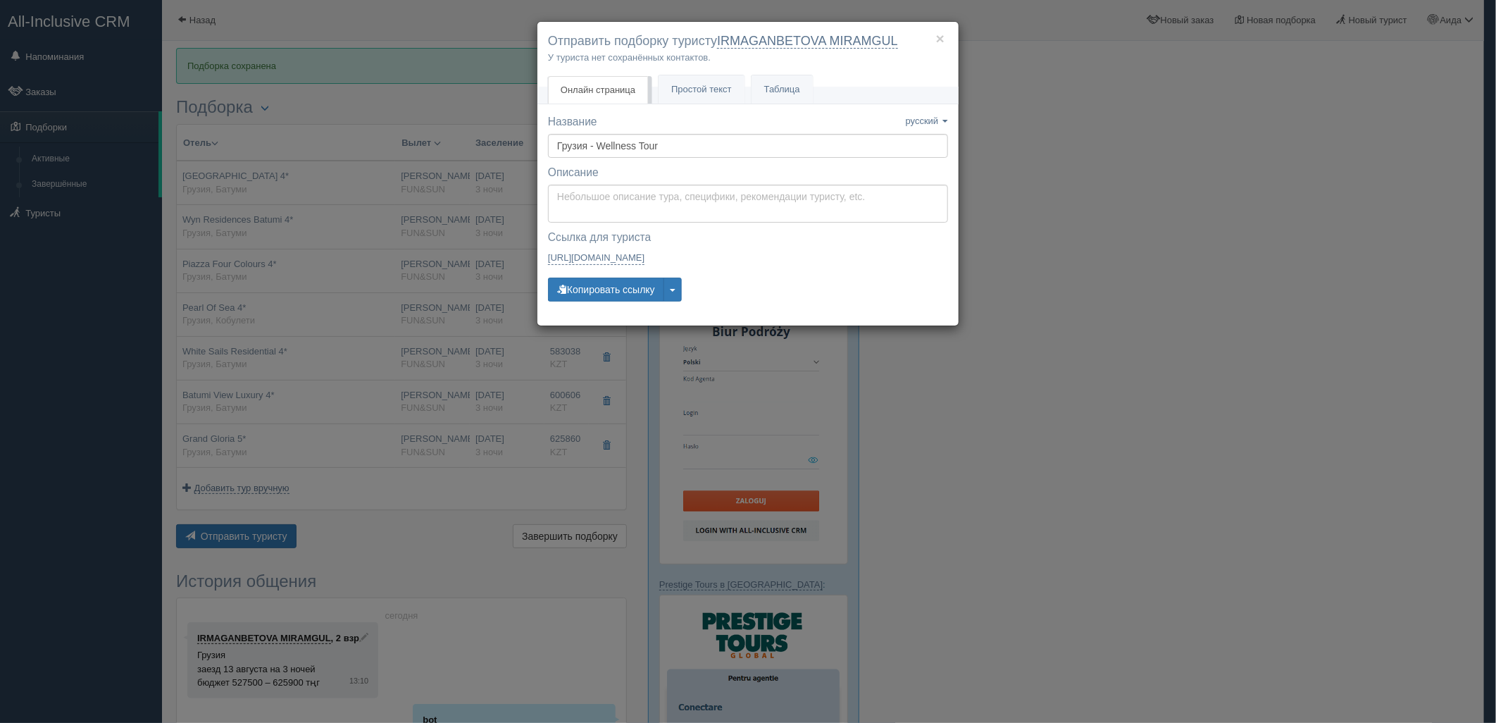
click at [608, 306] on div "Название Название сохранено русский english eesti latviešu polski українська ру…" at bounding box center [748, 214] width 400 height 201
click at [611, 294] on button "Копировать ссылку" at bounding box center [606, 290] width 116 height 24
click at [610, 289] on button "Копировать ссылку" at bounding box center [606, 290] width 116 height 24
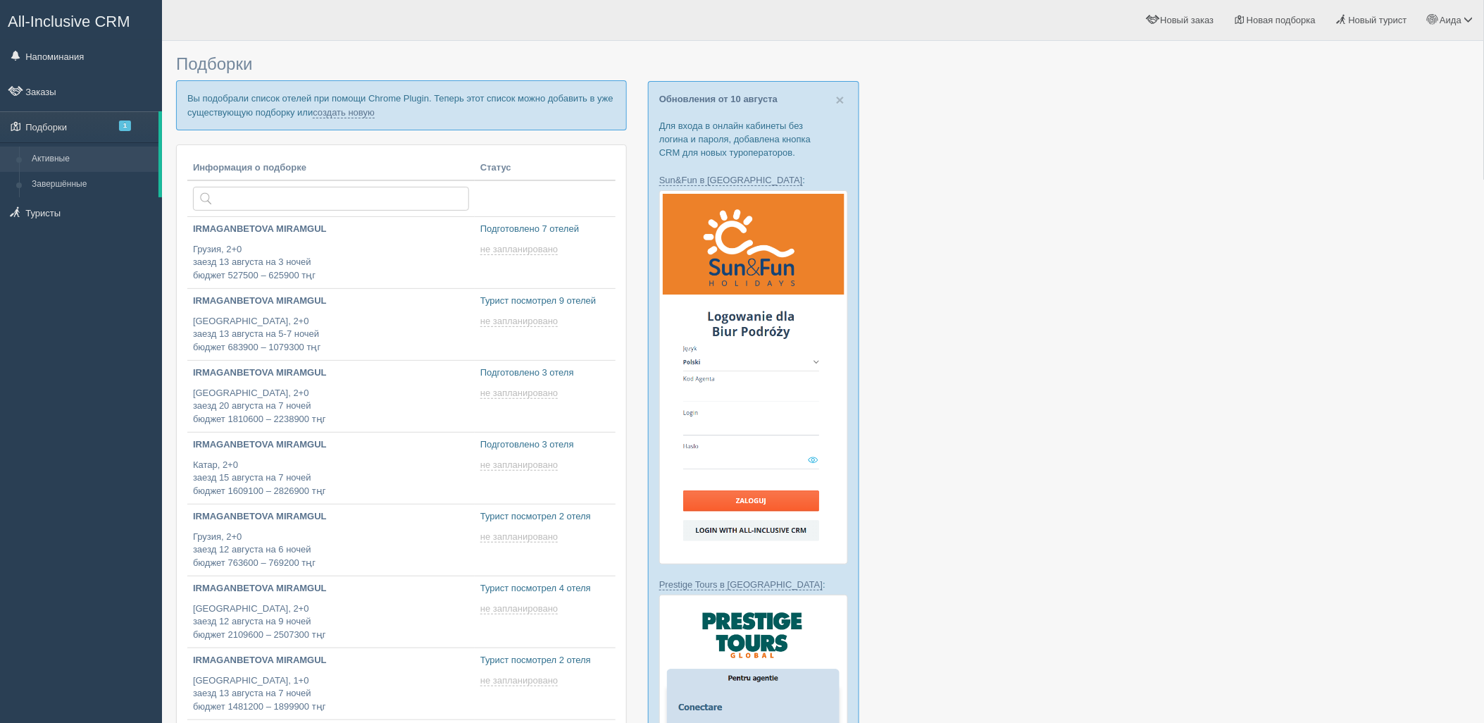
click at [332, 120] on p "Вы подобрали список отелей при помощи Chrome Plugin. Теперь этот список можно д…" at bounding box center [401, 104] width 451 height 49
click at [328, 115] on link "создать новую" at bounding box center [344, 112] width 62 height 11
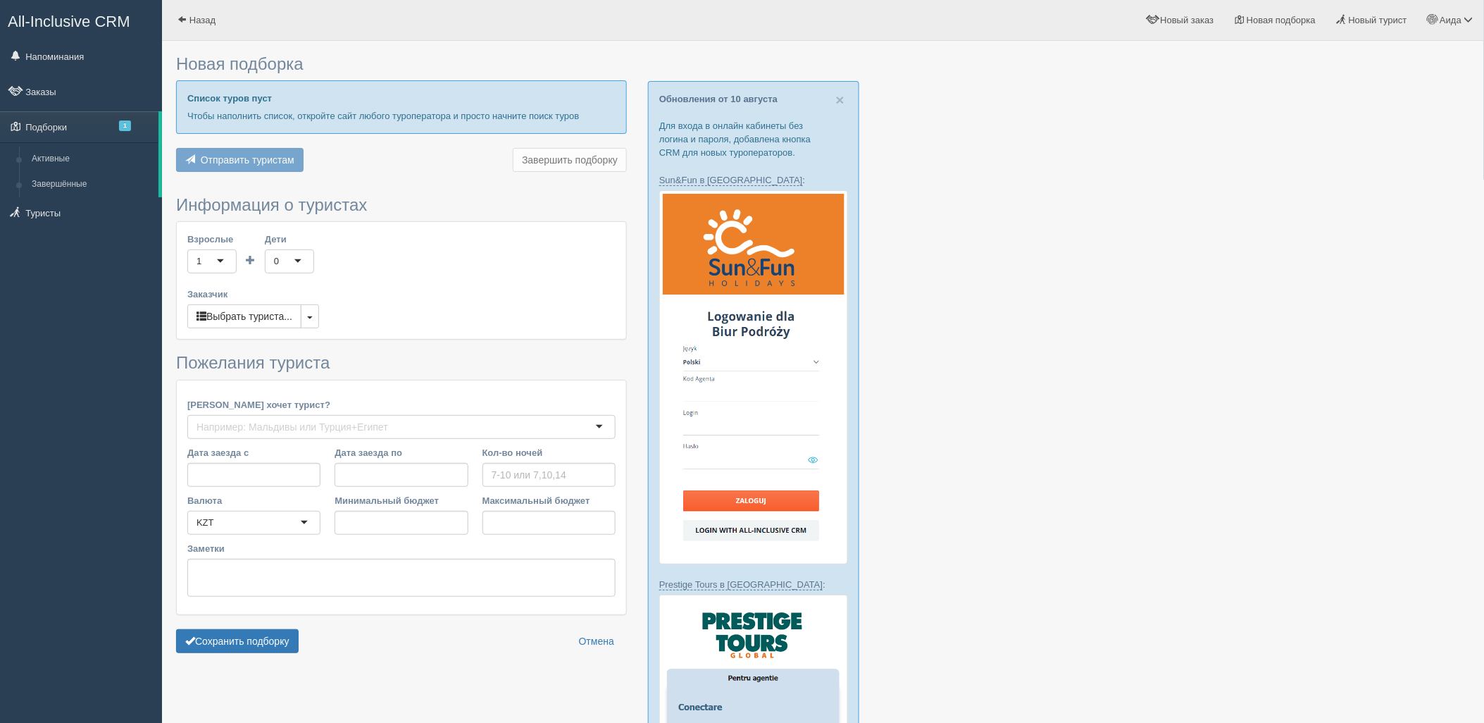
type input "6"
type input "887000"
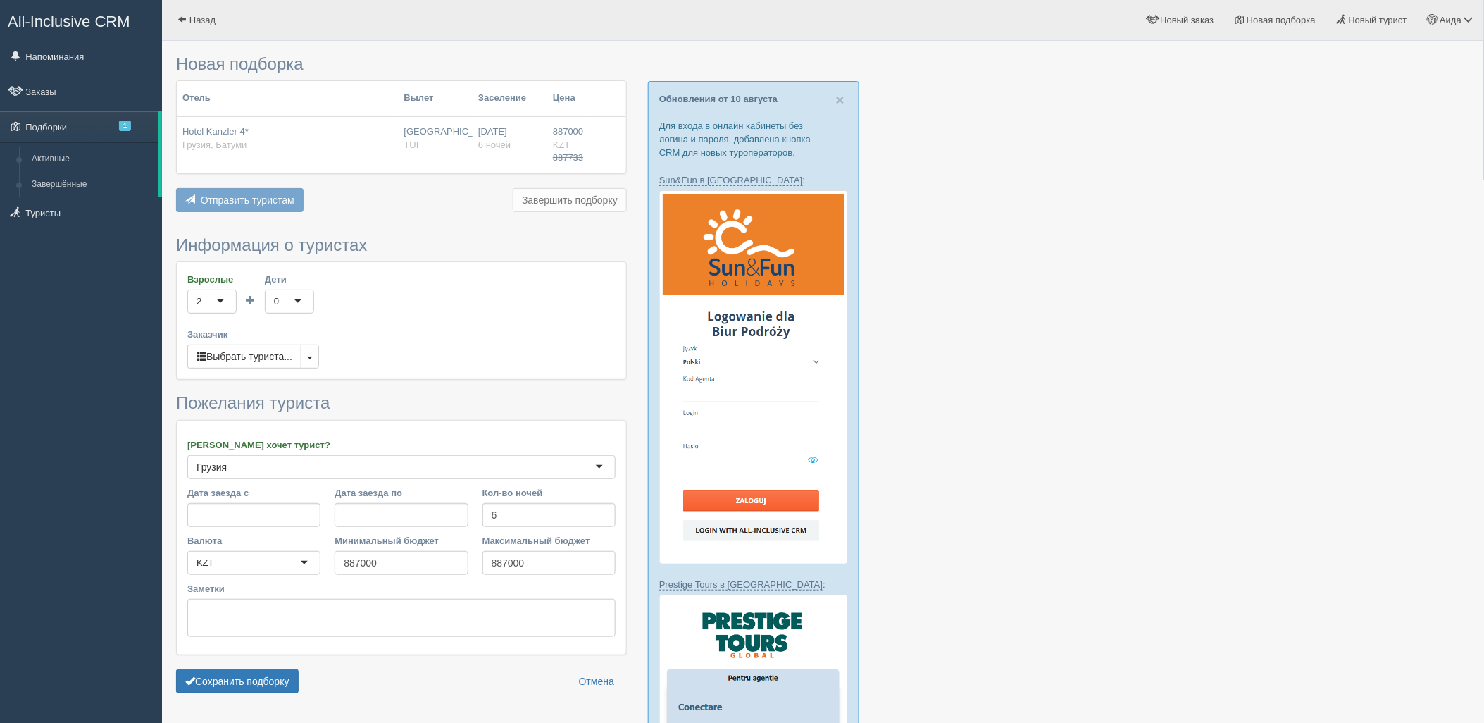
drag, startPoint x: 1476, startPoint y: 292, endPoint x: 1445, endPoint y: 481, distance: 192.1
click at [1445, 481] on div "Новая подборка Отель Вылет Заселение Цена Hotel Kanzler 4* Грузия, Батуми Алмат…" at bounding box center [823, 686] width 1322 height 1372
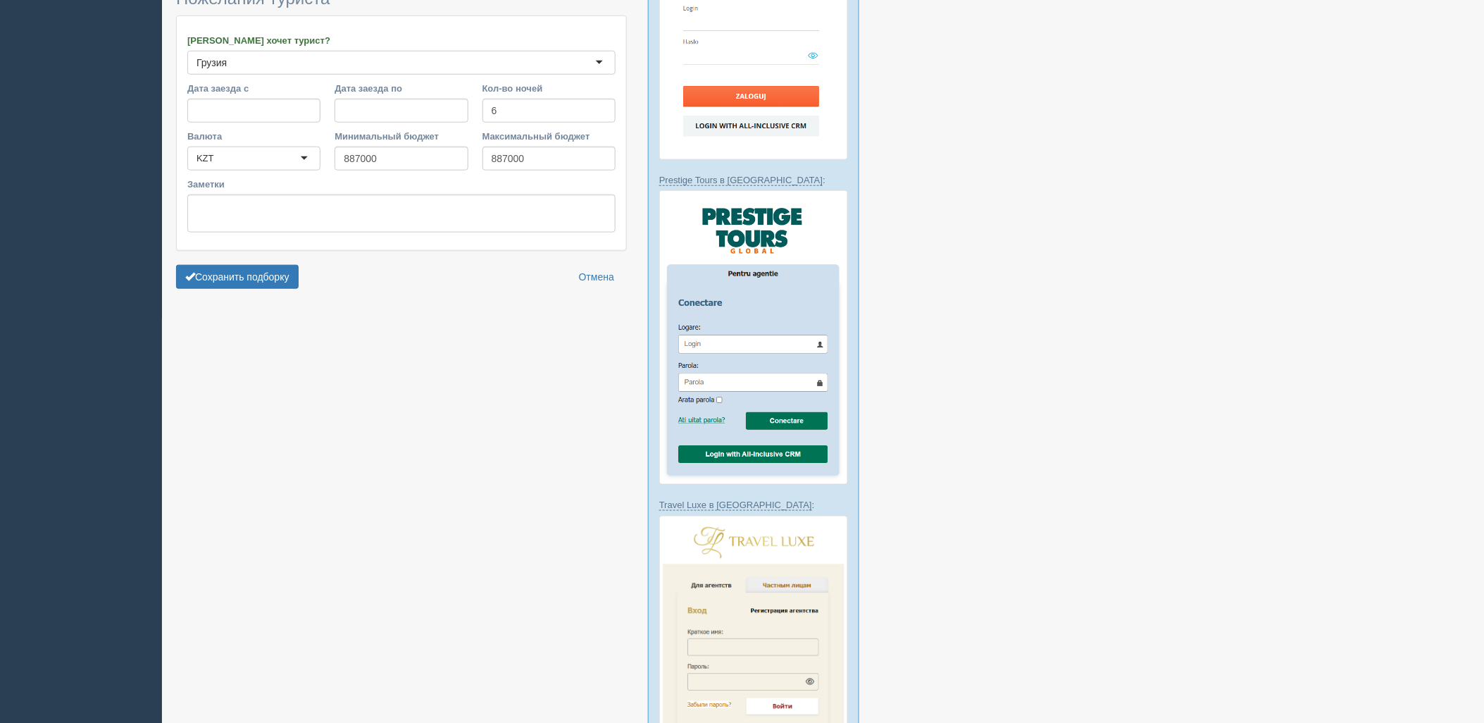
scroll to position [442, 0]
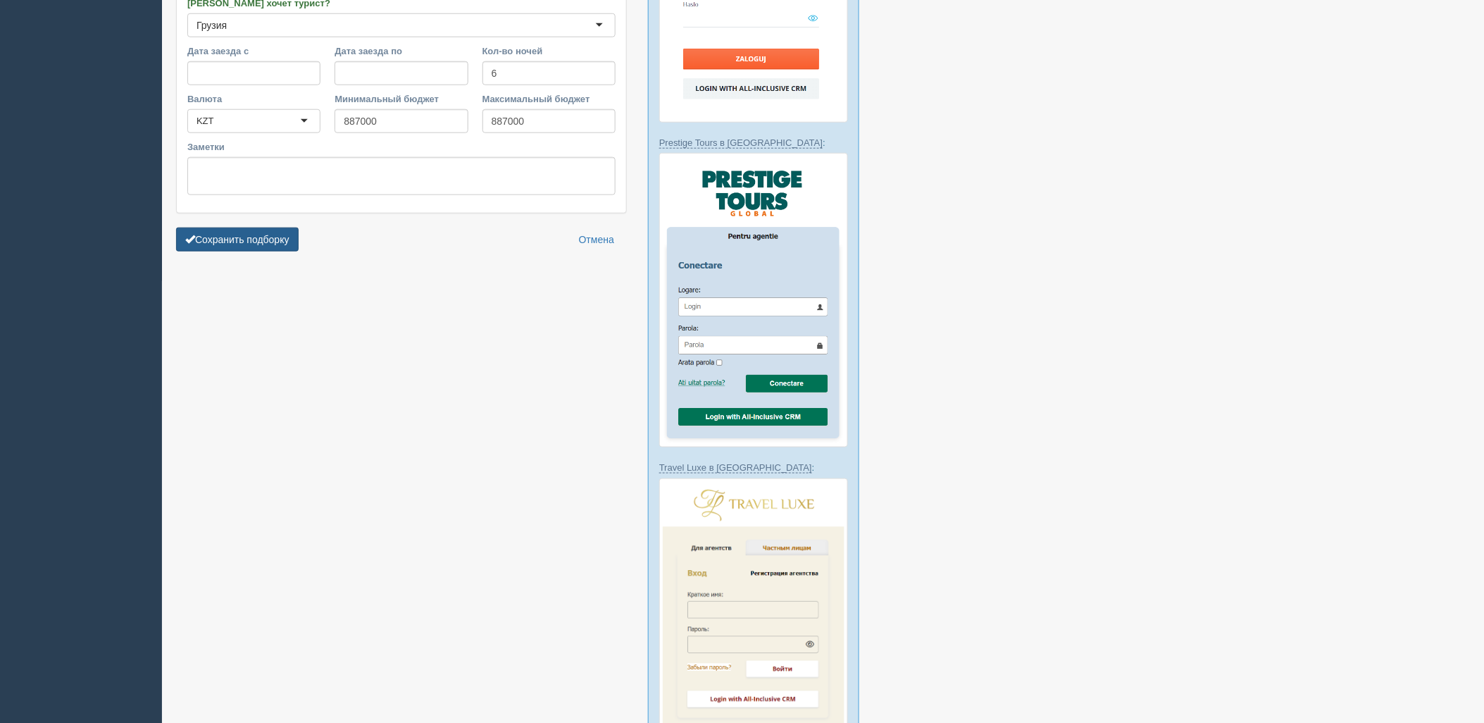
click at [268, 242] on button "Сохранить подборку" at bounding box center [237, 240] width 123 height 24
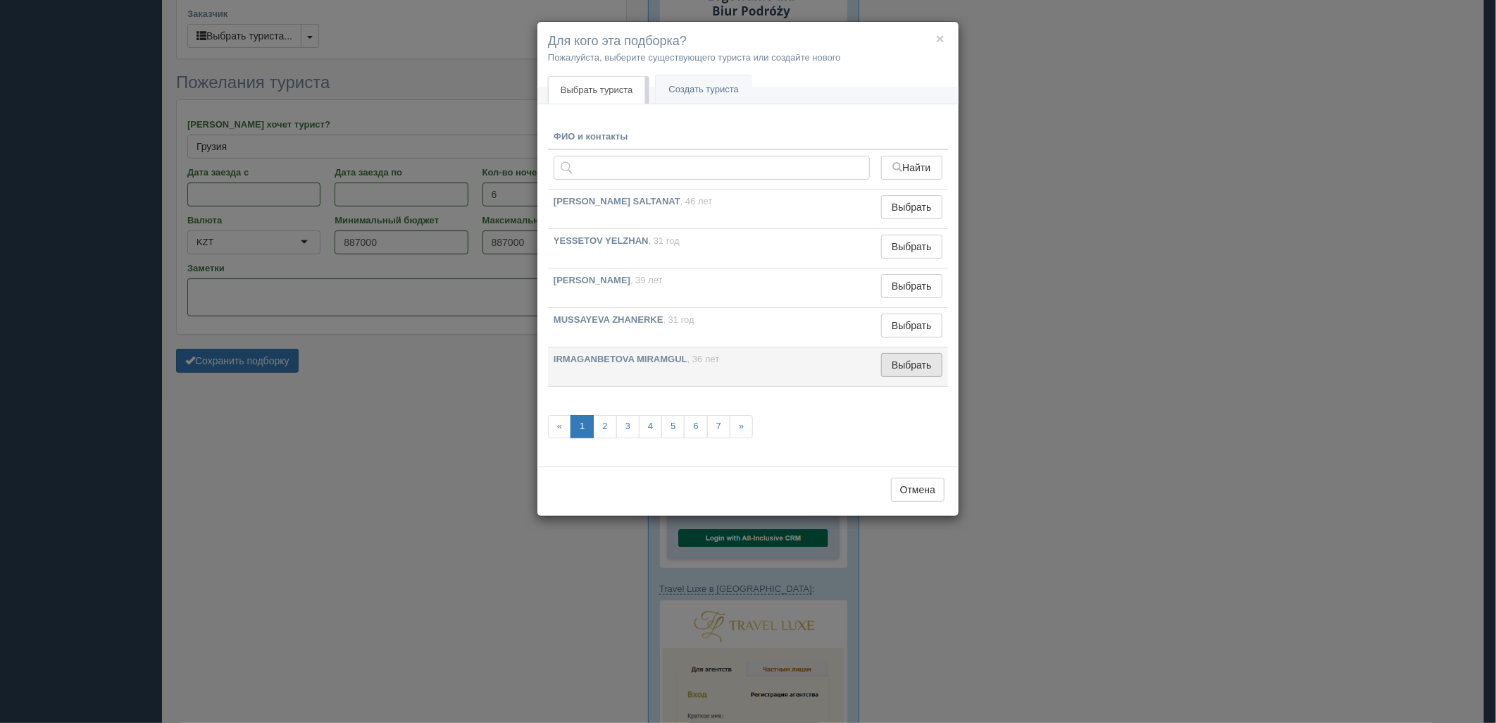
click at [888, 358] on button "Выбрать" at bounding box center [911, 365] width 61 height 24
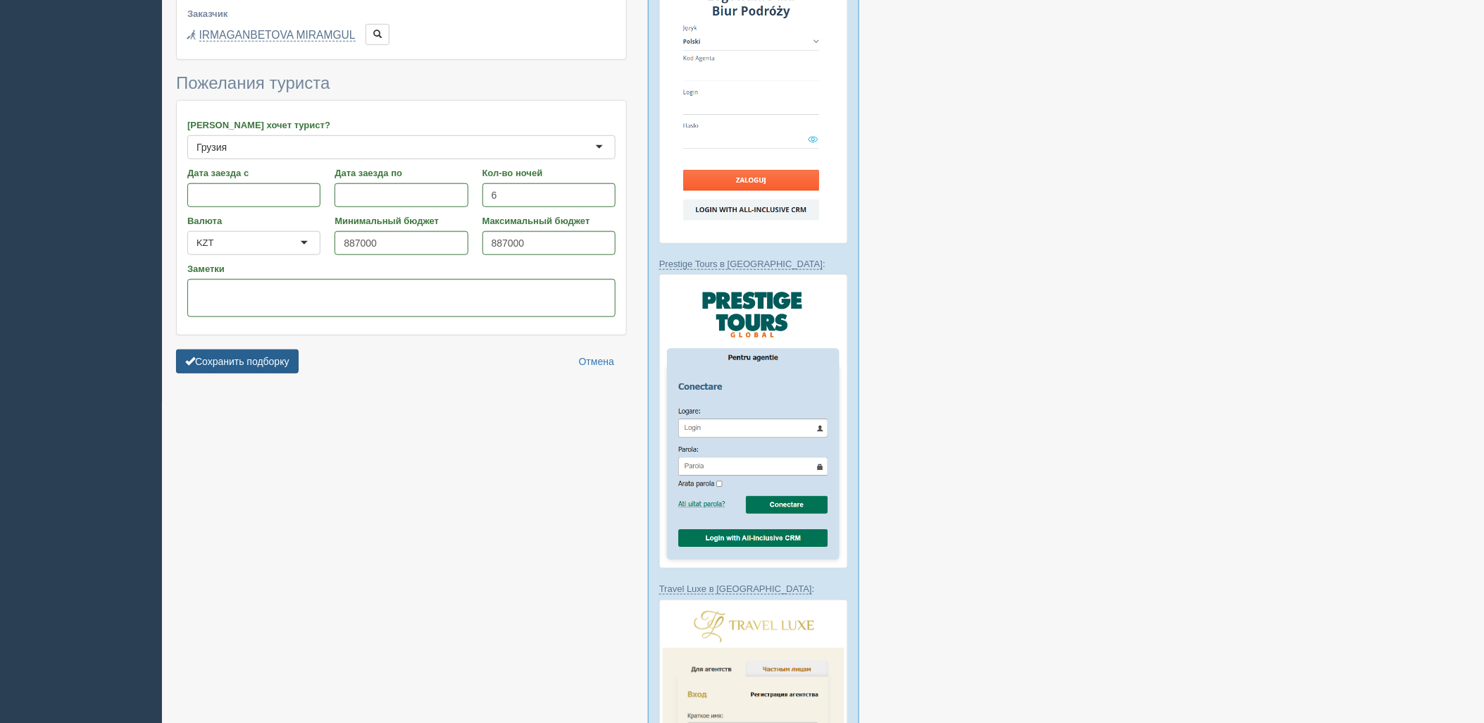
click at [283, 360] on button "Сохранить подборку" at bounding box center [237, 361] width 123 height 24
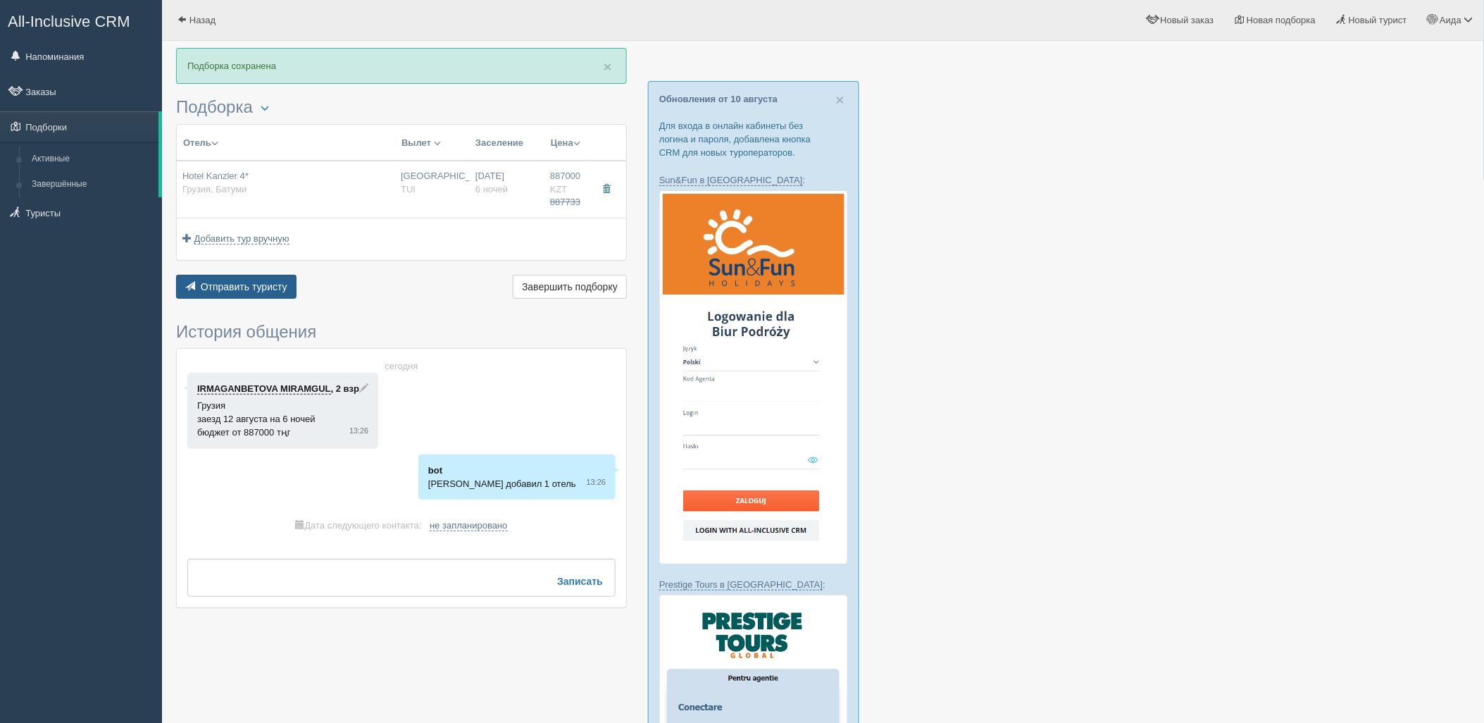
click at [250, 293] on button "Отправить туристу Отправить" at bounding box center [236, 287] width 120 height 24
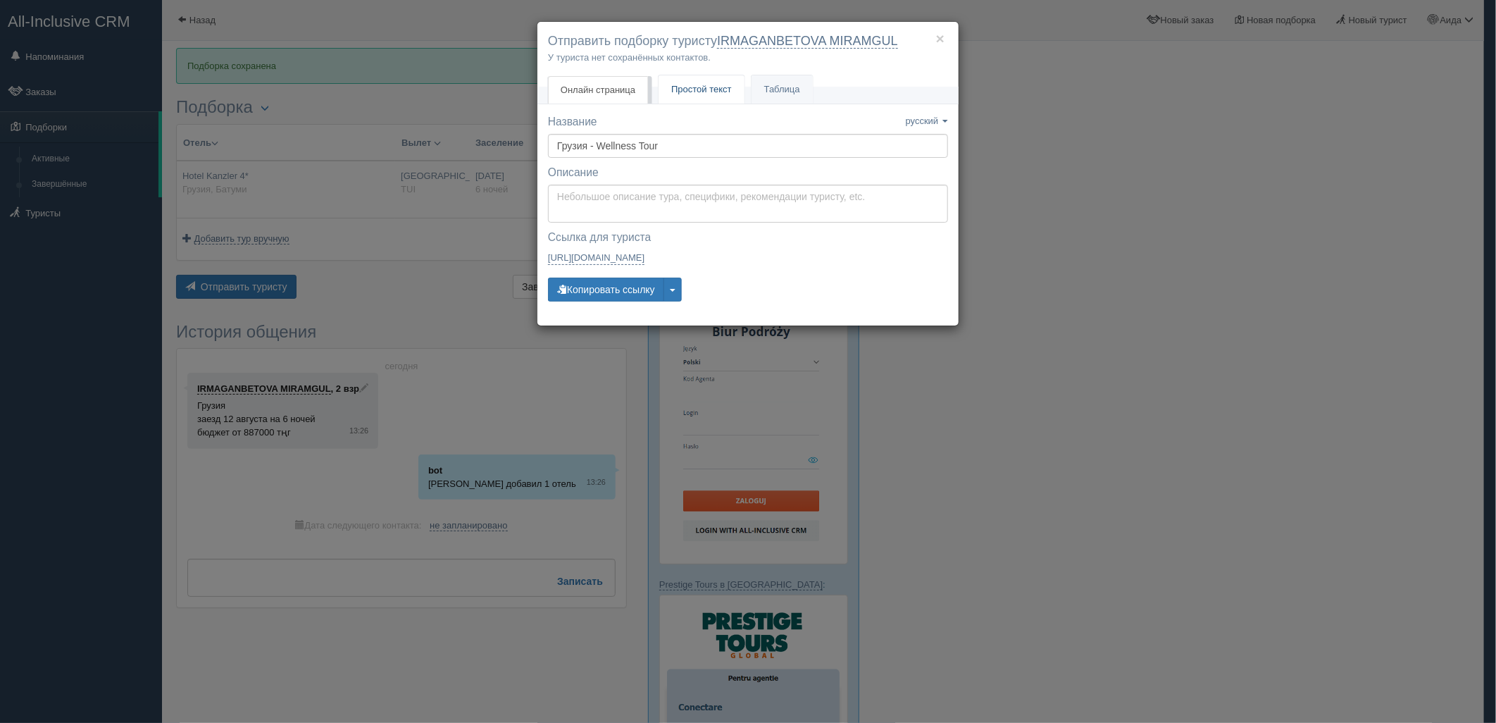
click at [699, 100] on link "Простой текст Текст" at bounding box center [702, 89] width 86 height 29
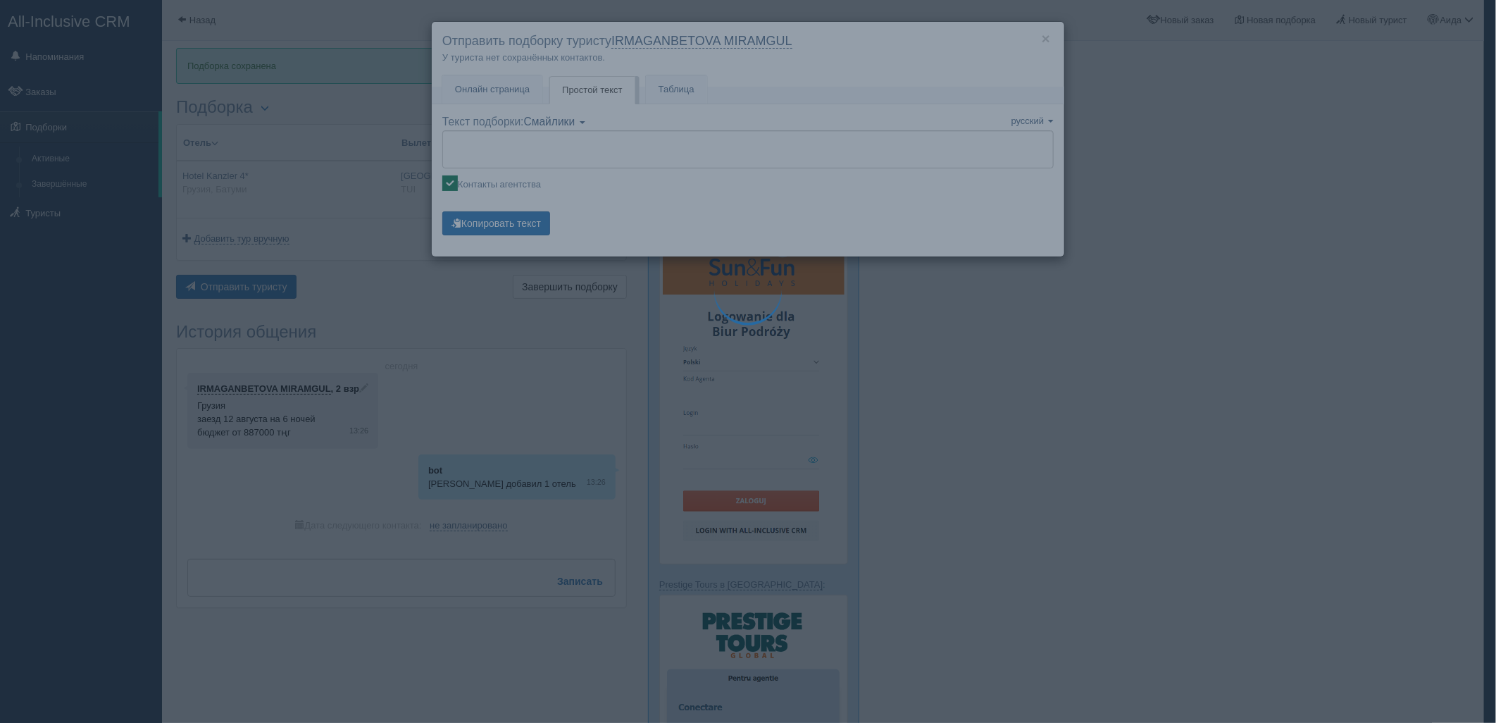
type textarea "🌞 Добрый день! Предлагаем Вам рассмотреть следующие варианты: 🌎 Грузия, Батуми …"
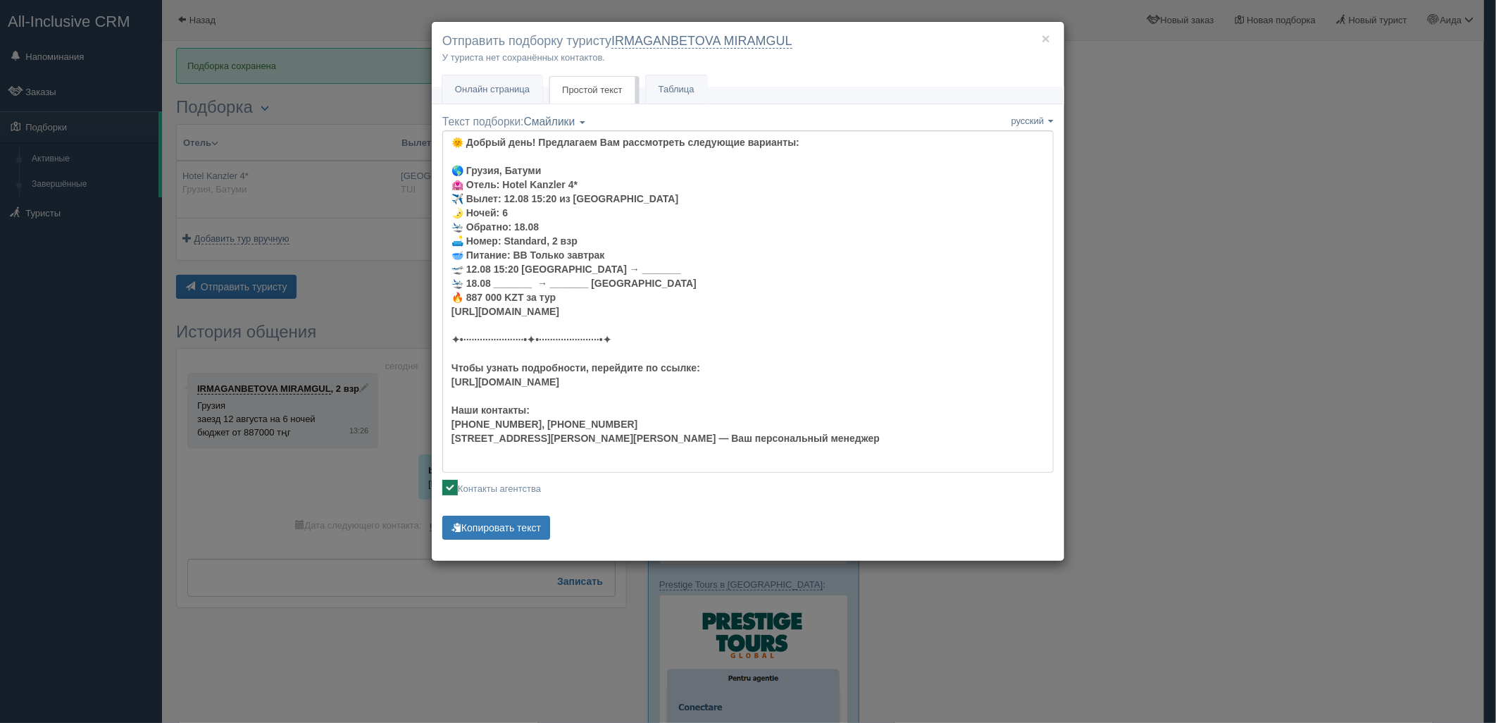
click at [533, 515] on div "Текст подборки: Смайлики Компактный Аскетический Смайлики Смайлики Компактный А…" at bounding box center [747, 328] width 611 height 429
click at [533, 524] on button "Копировать текст" at bounding box center [496, 528] width 108 height 24
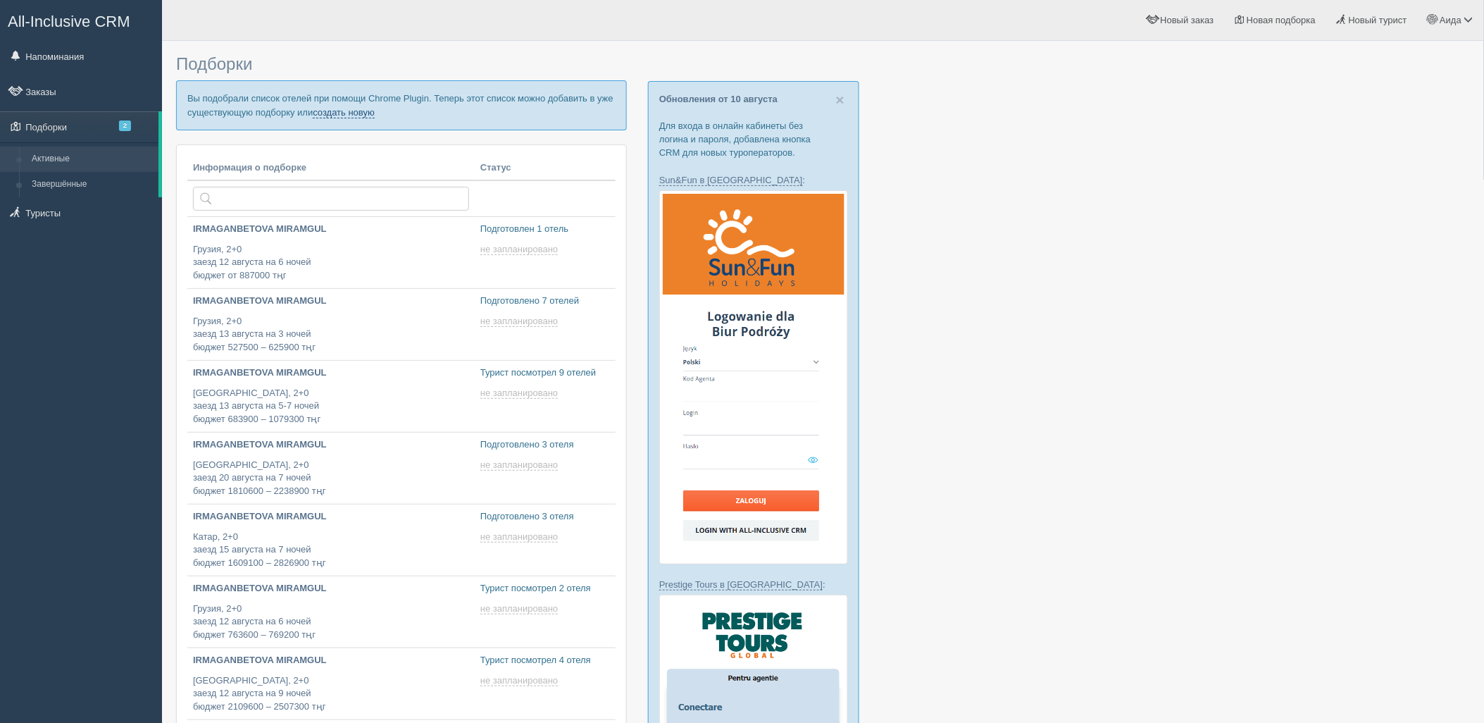
click at [348, 111] on link "создать новую" at bounding box center [344, 112] width 62 height 11
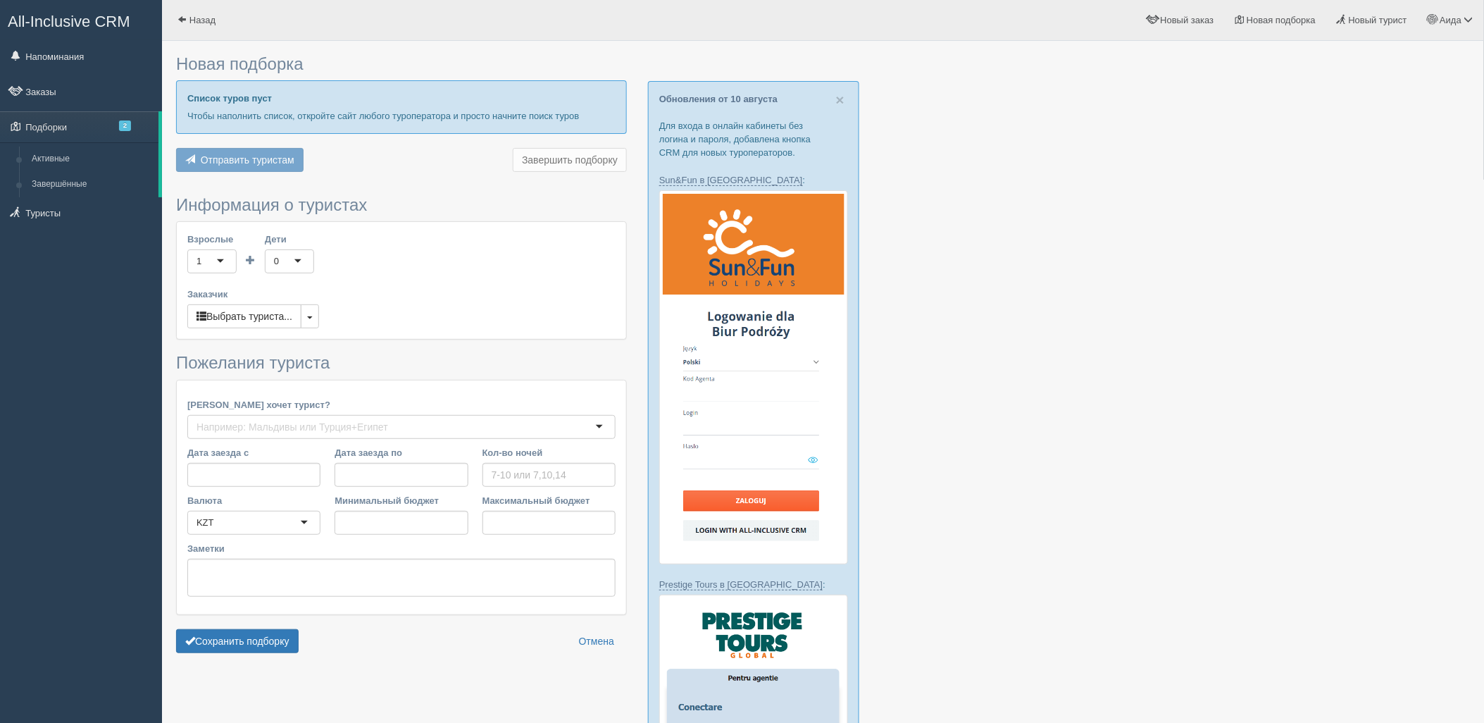
type input "10"
type input "3765500"
type input "3824400"
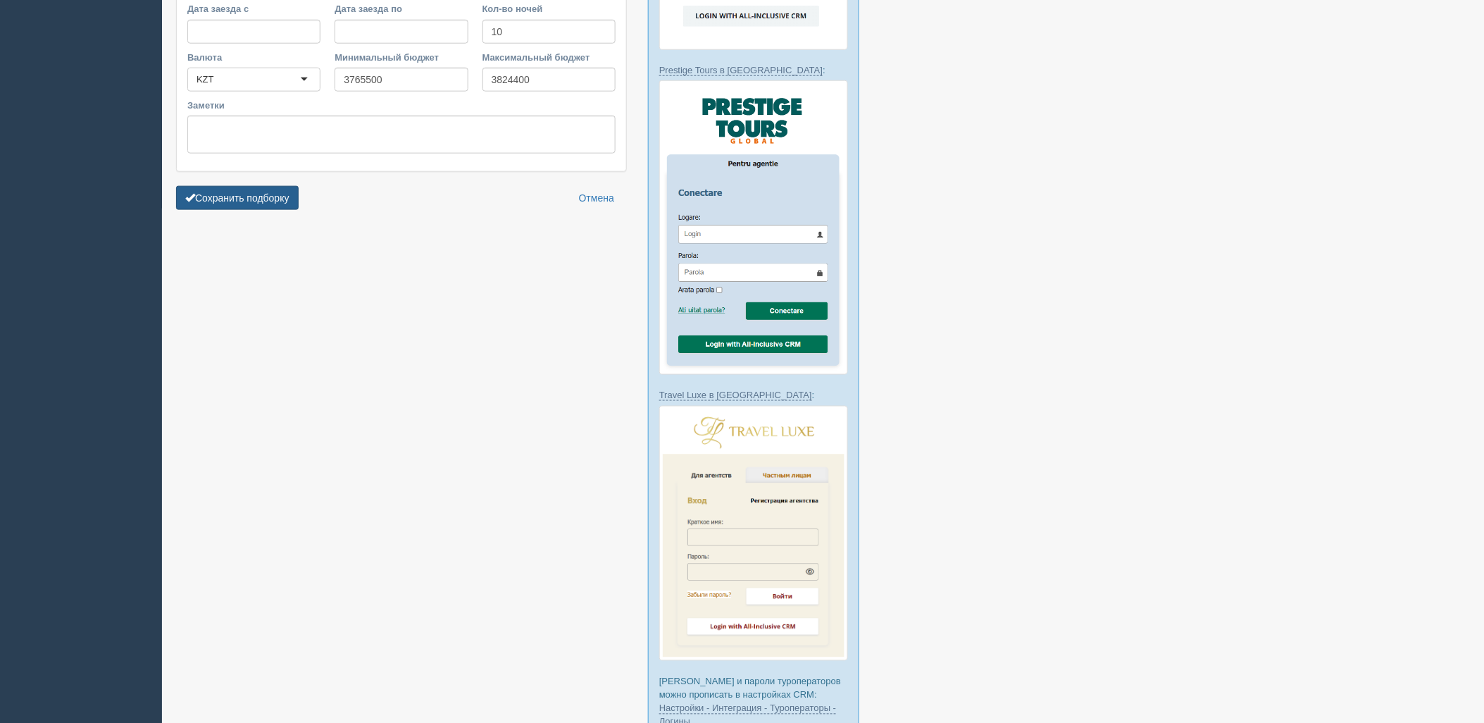
click at [199, 187] on button "Сохранить подборку" at bounding box center [237, 198] width 123 height 24
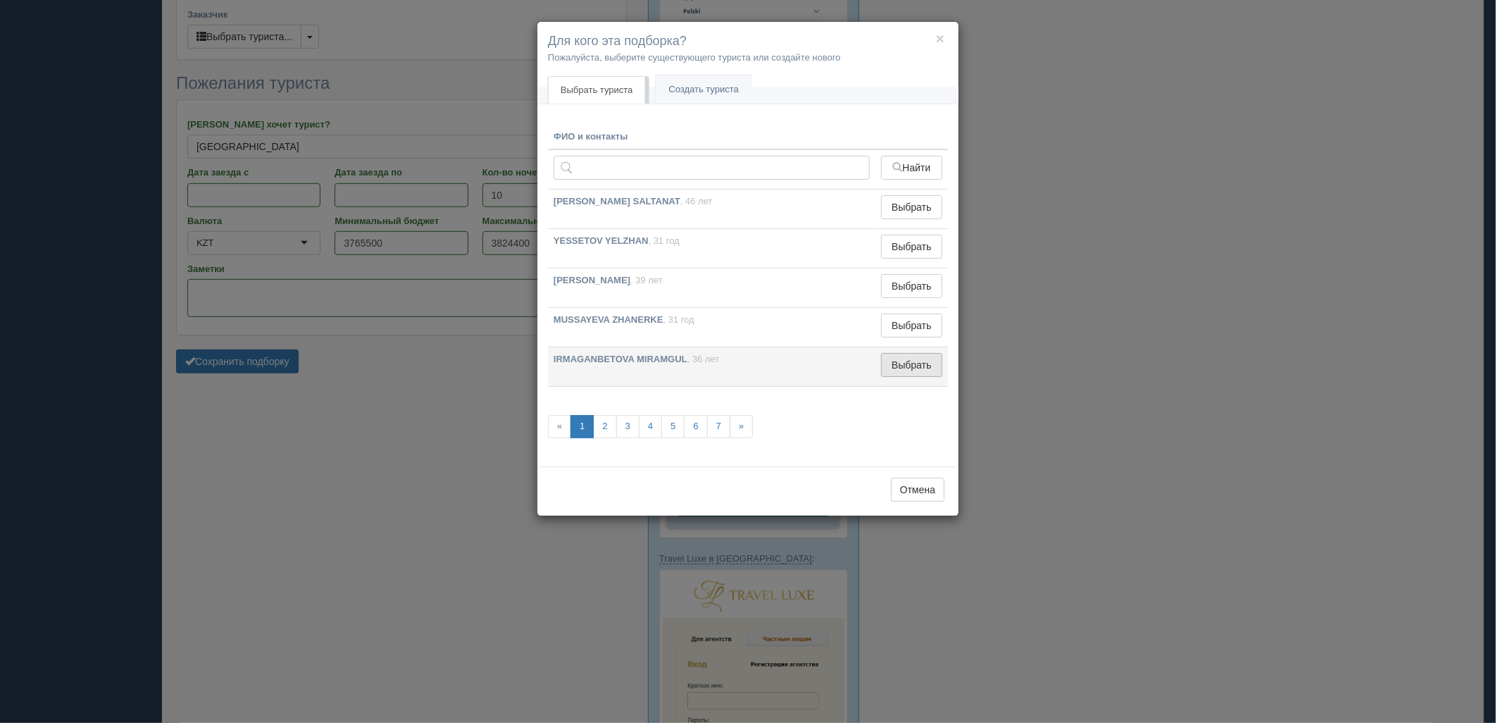
click at [902, 361] on button "Выбрать" at bounding box center [911, 365] width 61 height 24
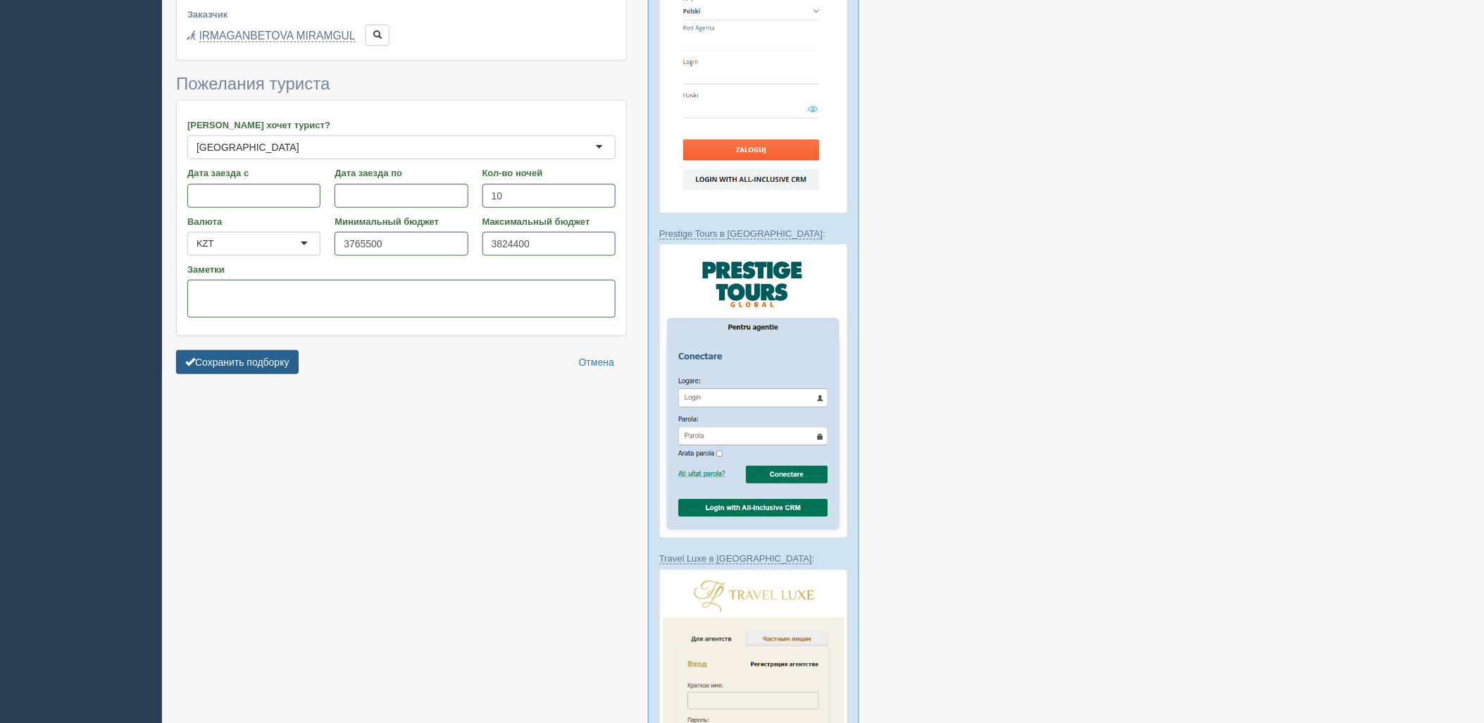
click at [230, 355] on button "Сохранить подборку" at bounding box center [237, 362] width 123 height 24
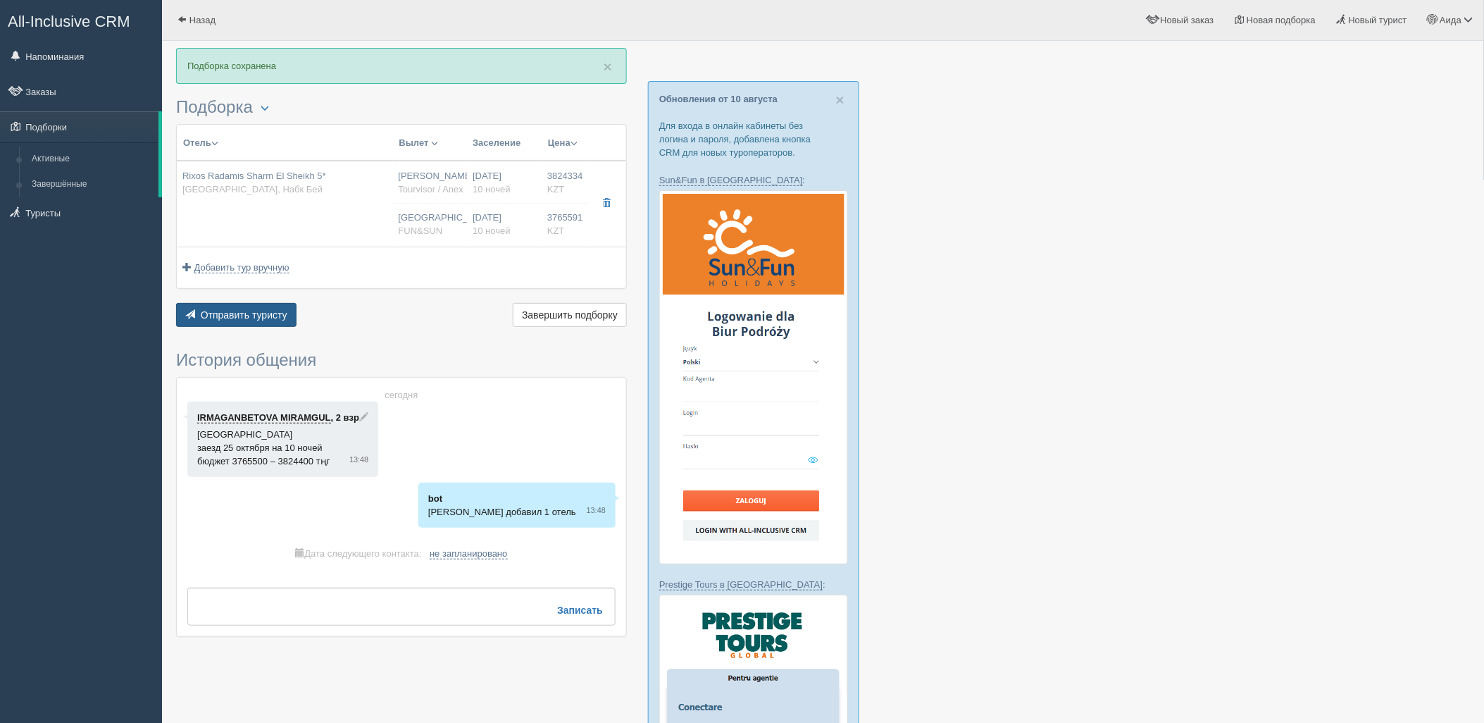
click at [271, 325] on button "Отправить туристу Отправить" at bounding box center [236, 315] width 120 height 24
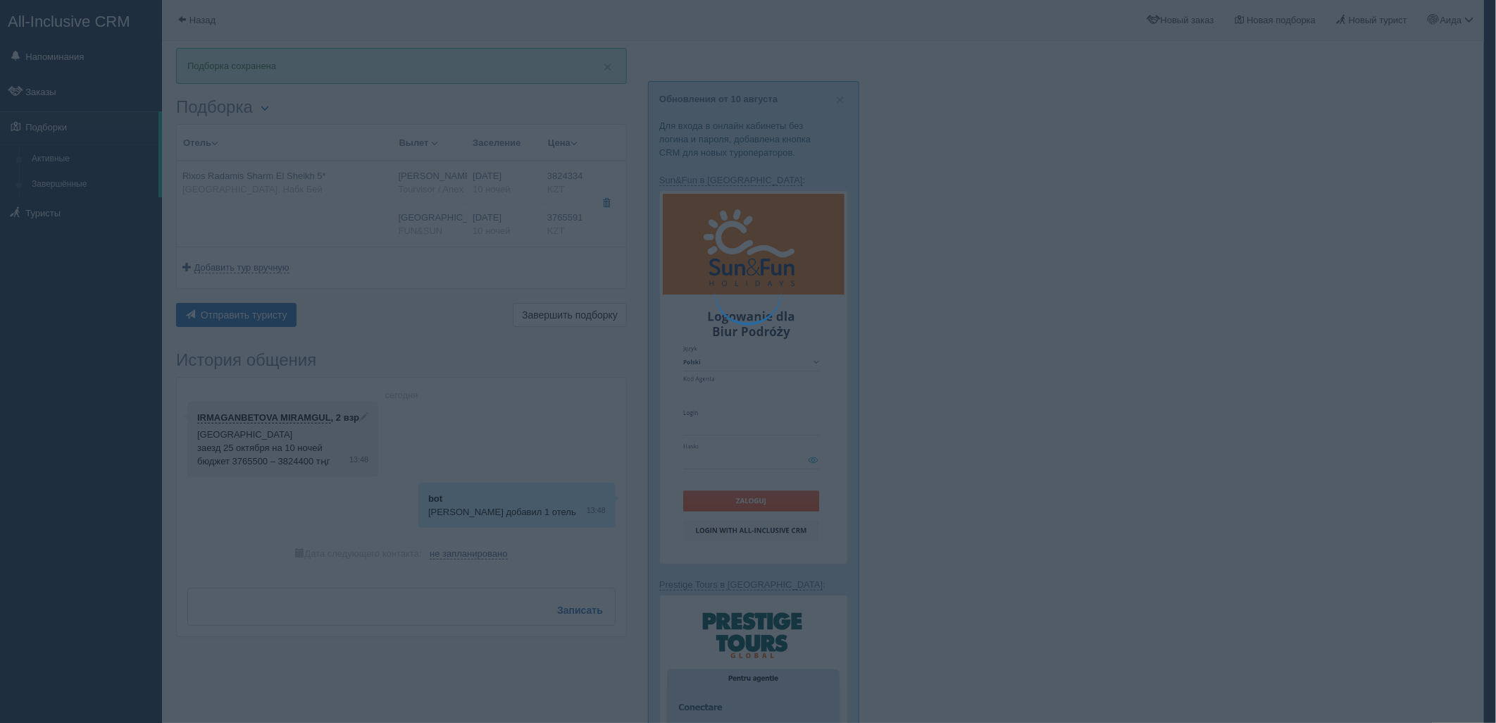
type textarea "🌞 Loremi dolo! Sitametcon Adi elitseddoei temporinc utlabore: 🌎 Etdolo, Magn Al…"
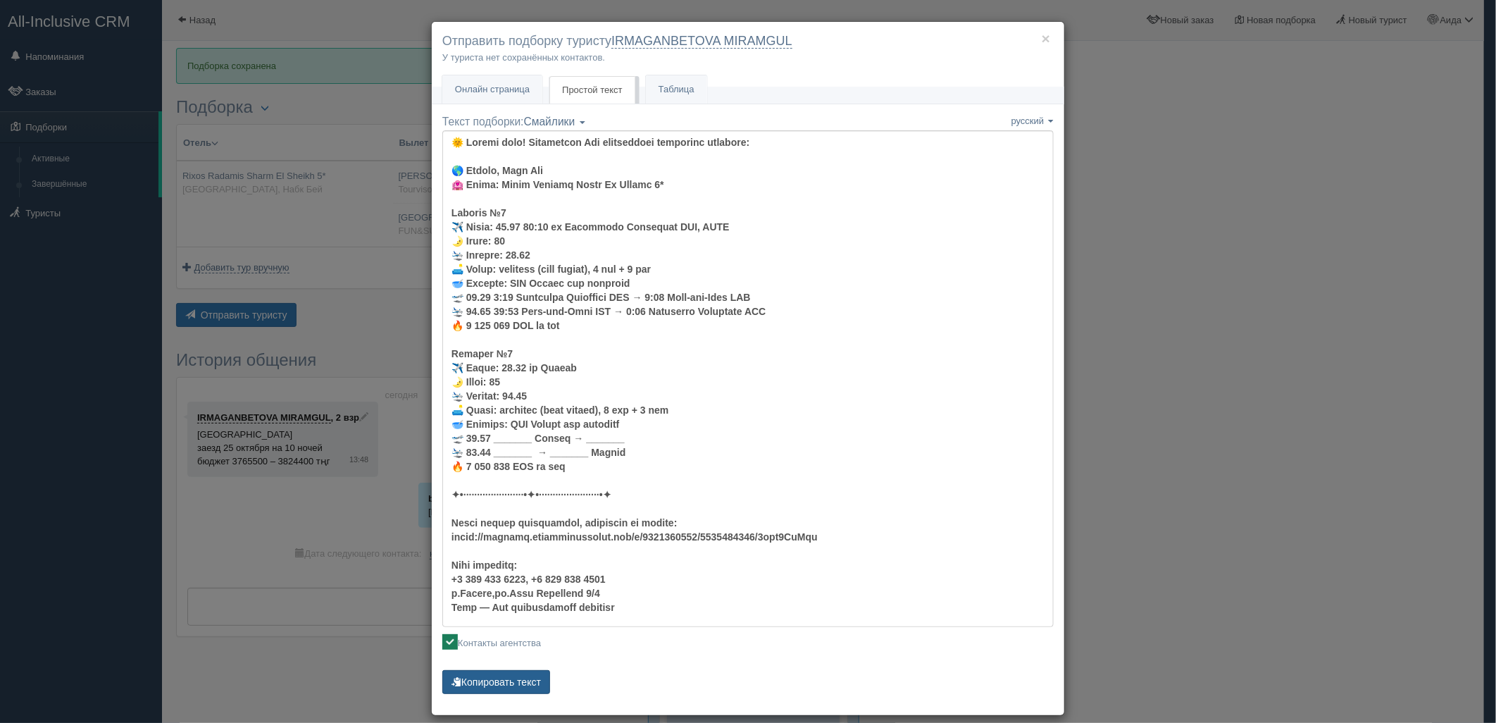
click at [508, 674] on button "Копировать текст" at bounding box center [496, 682] width 108 height 24
